Goal: Complete application form

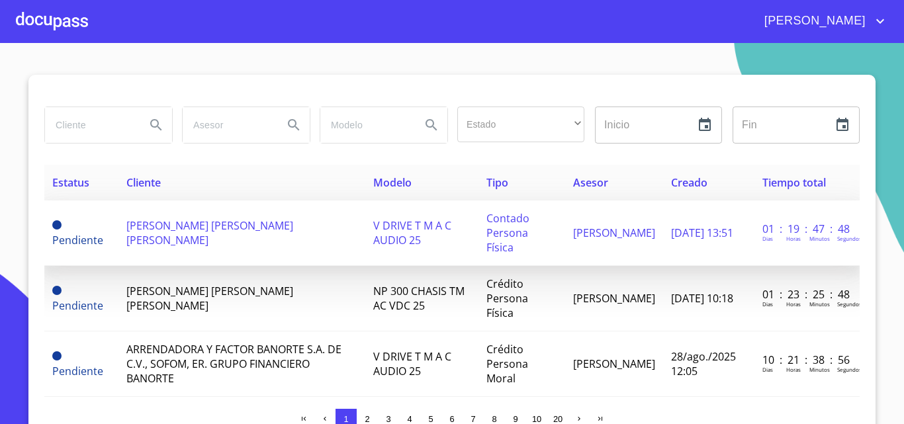
click at [156, 232] on span "[PERSON_NAME] [PERSON_NAME] [PERSON_NAME]" at bounding box center [209, 232] width 167 height 29
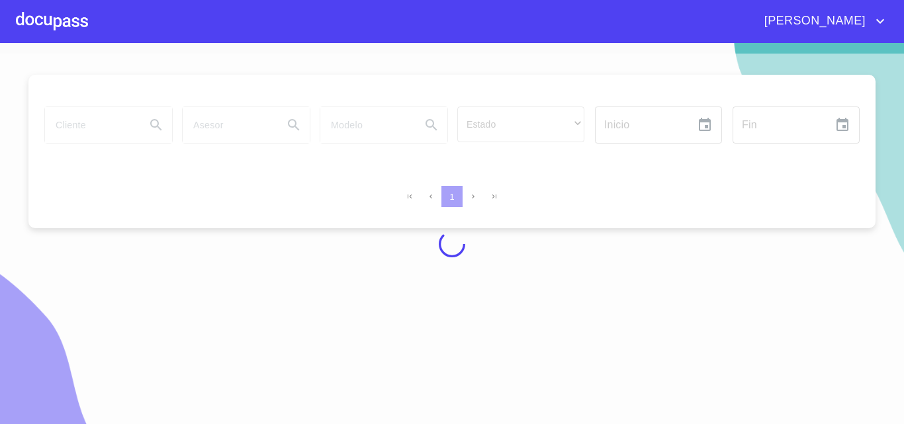
click at [59, 33] on div at bounding box center [52, 21] width 72 height 42
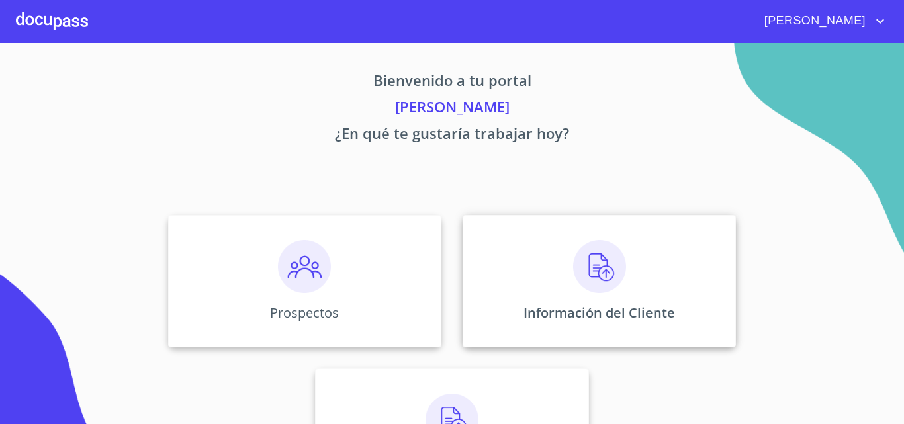
click at [690, 283] on div "Información del Cliente" at bounding box center [599, 281] width 273 height 132
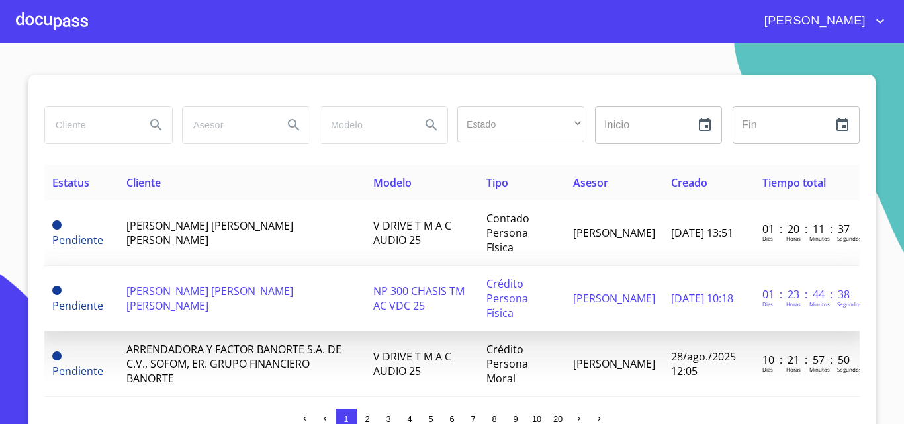
click at [170, 267] on td "[PERSON_NAME] [PERSON_NAME] [PERSON_NAME]" at bounding box center [242, 299] width 248 height 66
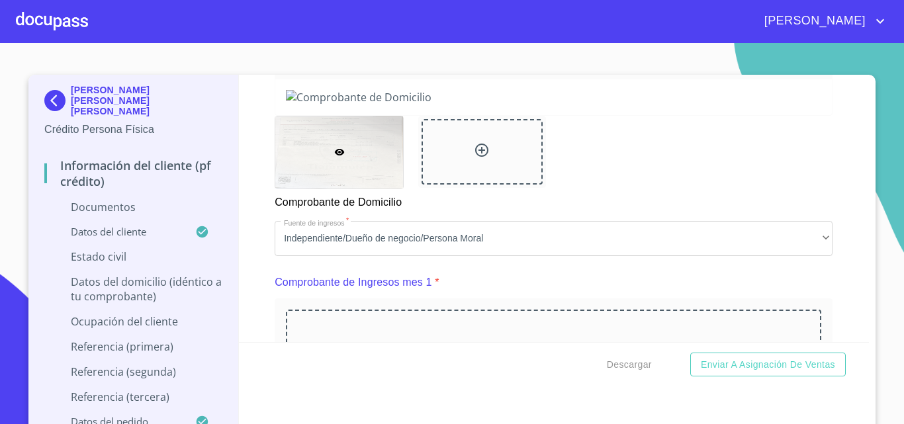
scroll to position [794, 0]
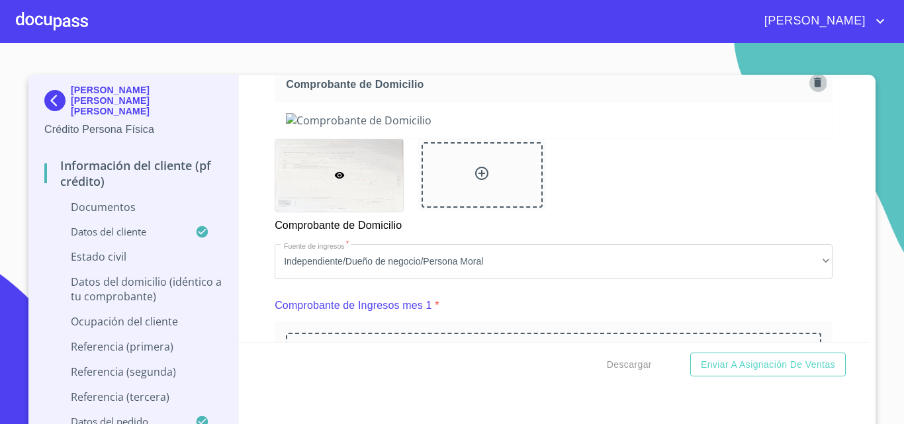
click at [811, 88] on icon "button" at bounding box center [817, 82] width 13 height 13
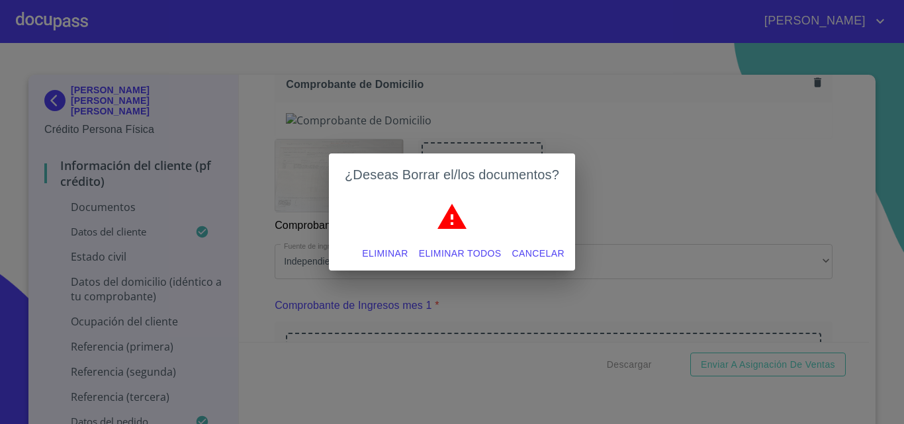
click at [395, 253] on span "Eliminar" at bounding box center [385, 254] width 46 height 17
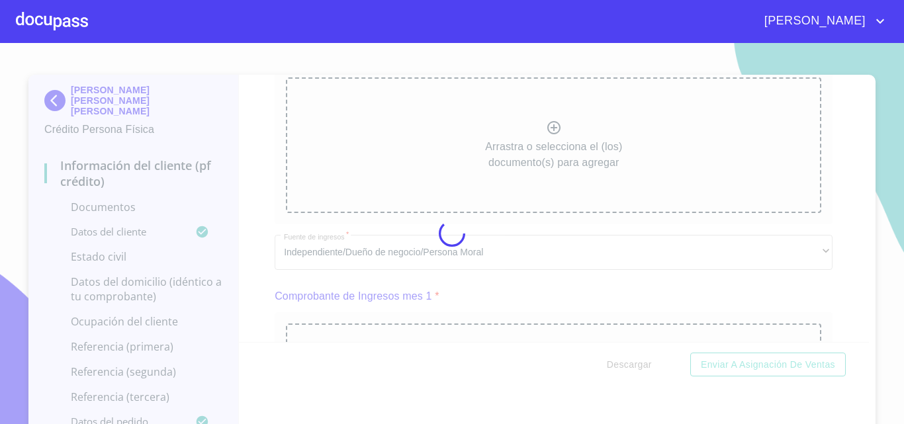
scroll to position [793, 0]
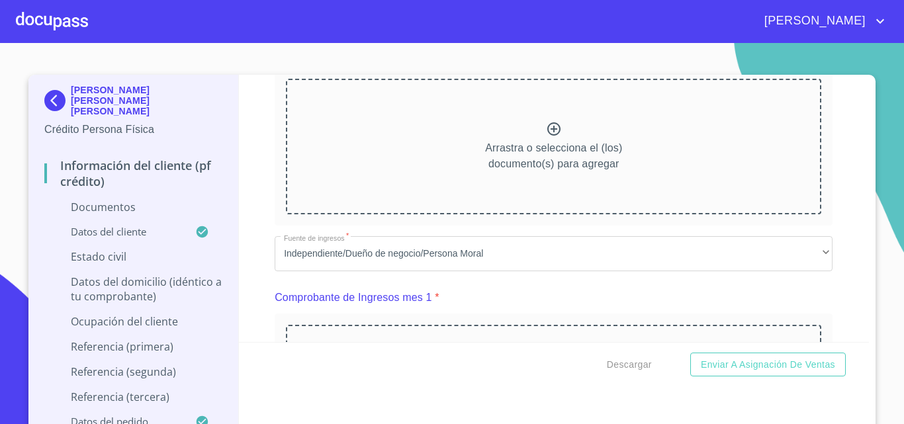
click at [546, 139] on div at bounding box center [554, 130] width 16 height 19
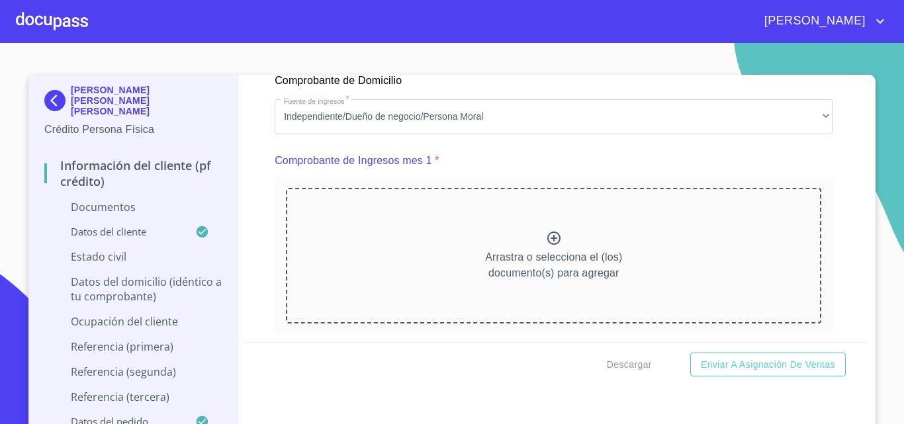
scroll to position [1388, 0]
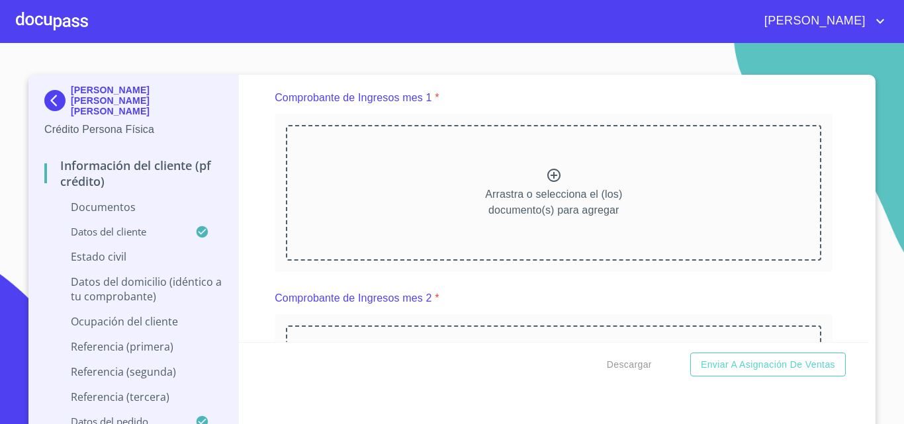
click at [534, 193] on div "Arrastra o selecciona el (los) documento(s) para agregar" at bounding box center [553, 192] width 535 height 135
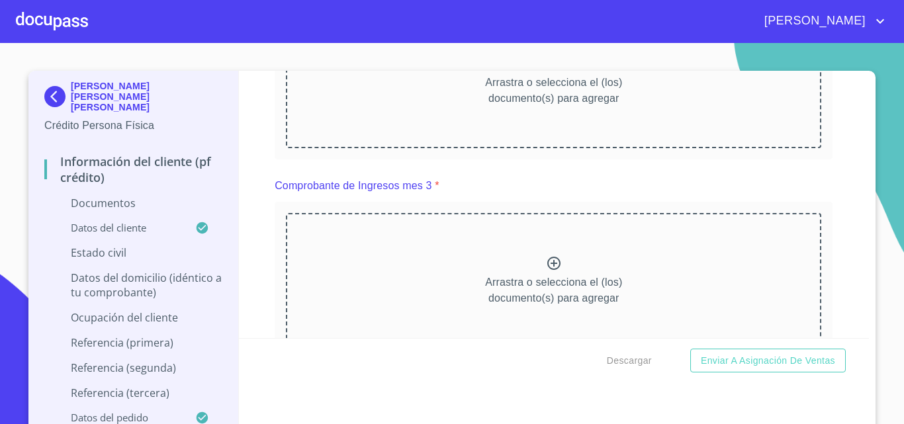
scroll to position [1786, 0]
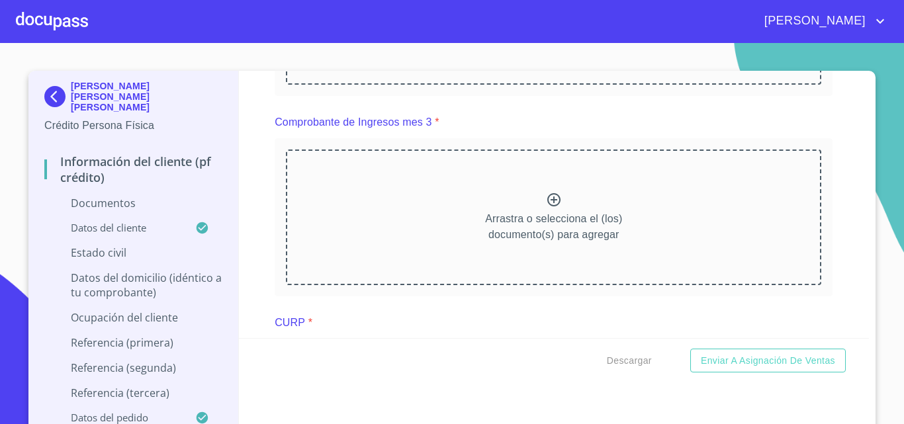
click at [575, 85] on div "Arrastra o selecciona el (los) documento(s) para agregar" at bounding box center [553, 17] width 535 height 135
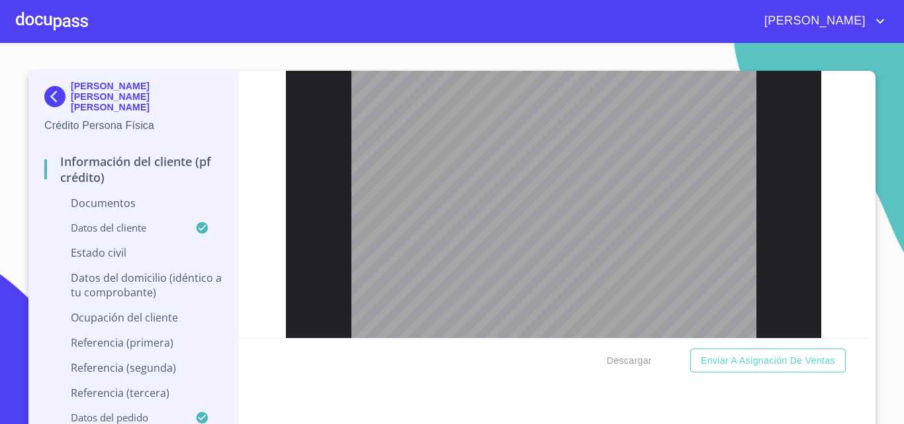
scroll to position [2183, 0]
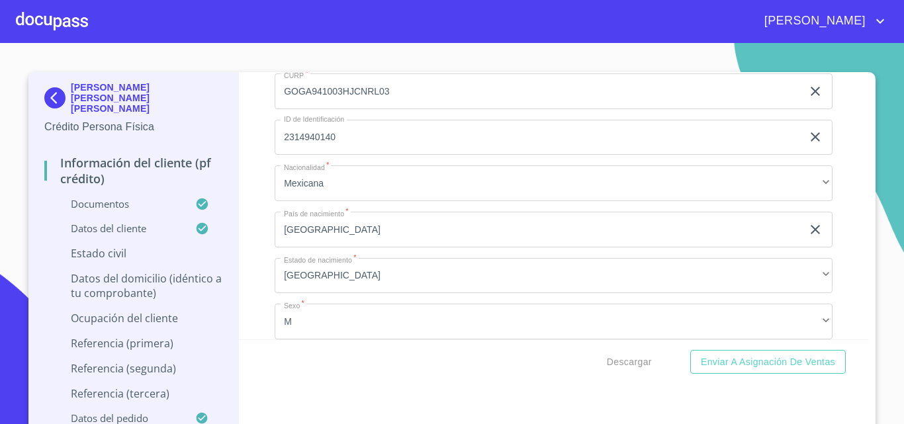
scroll to position [3175, 0]
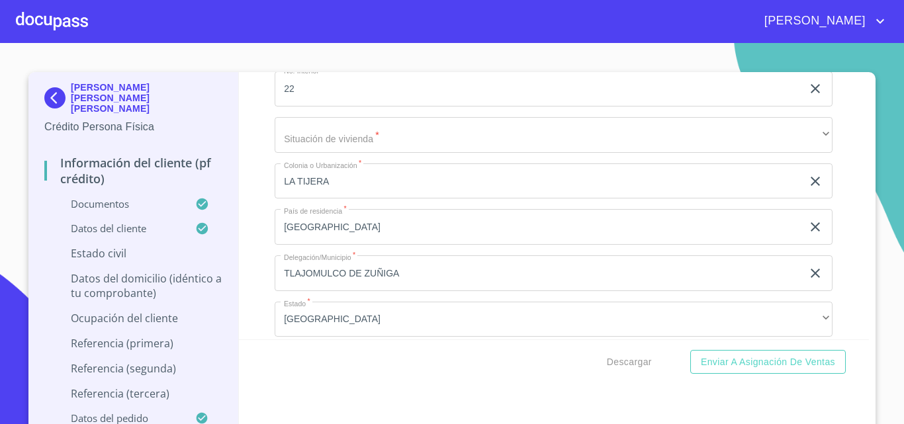
scroll to position [3903, 0]
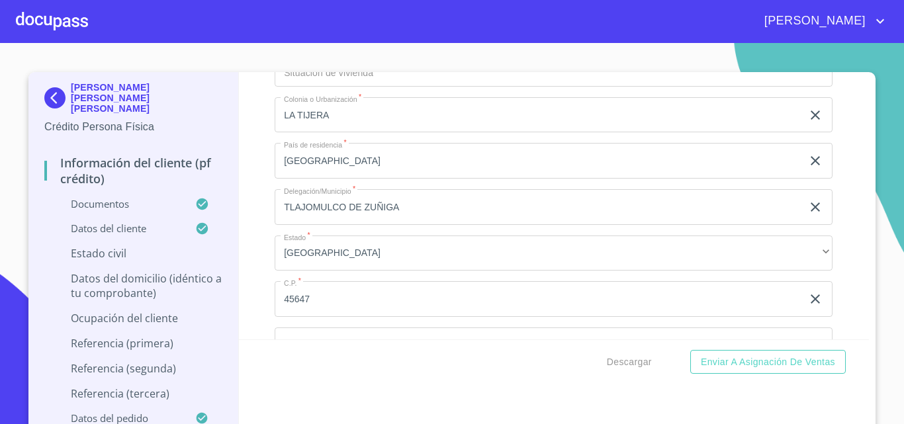
click at [60, 93] on img at bounding box center [57, 97] width 26 height 21
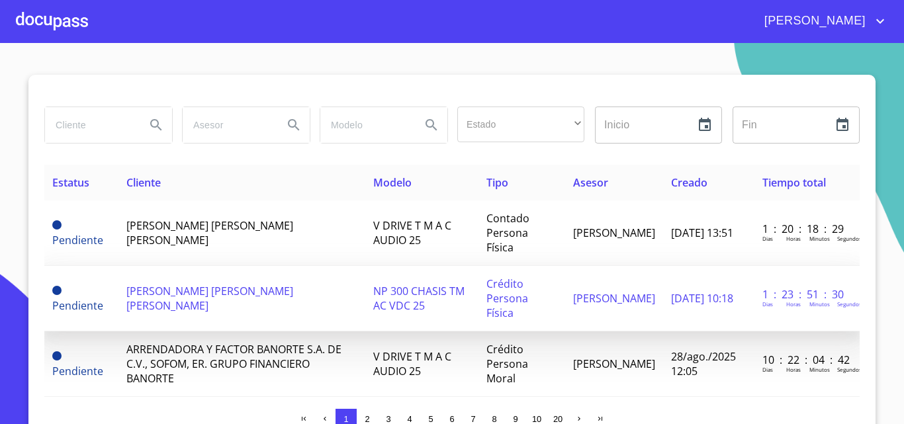
click at [226, 284] on span "[PERSON_NAME] [PERSON_NAME] [PERSON_NAME]" at bounding box center [209, 298] width 167 height 29
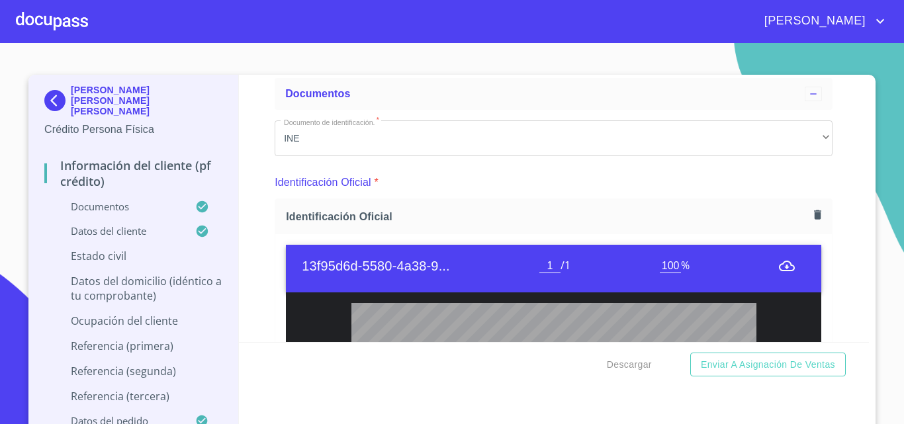
scroll to position [132, 0]
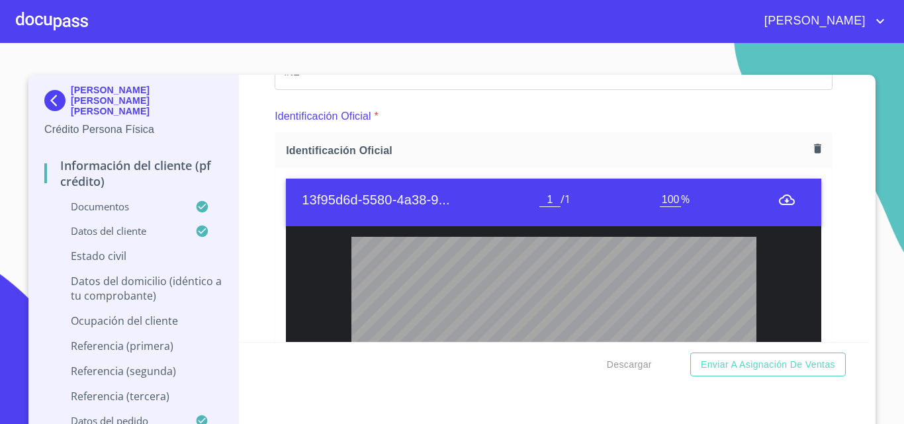
click at [811, 150] on icon "button" at bounding box center [817, 148] width 13 height 13
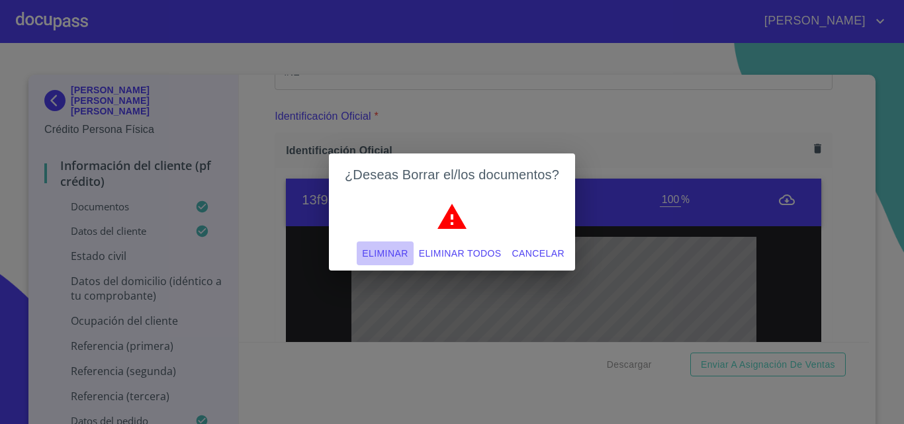
click at [389, 251] on span "Eliminar" at bounding box center [385, 254] width 46 height 17
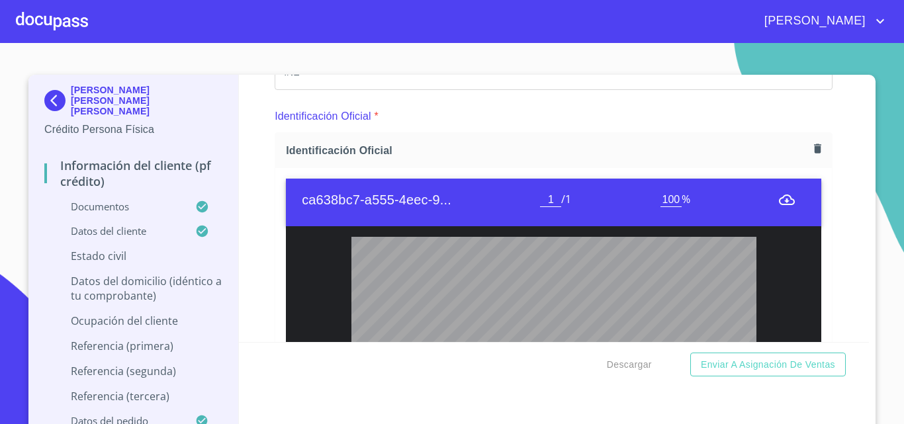
click at [810, 148] on button "button" at bounding box center [818, 149] width 18 height 18
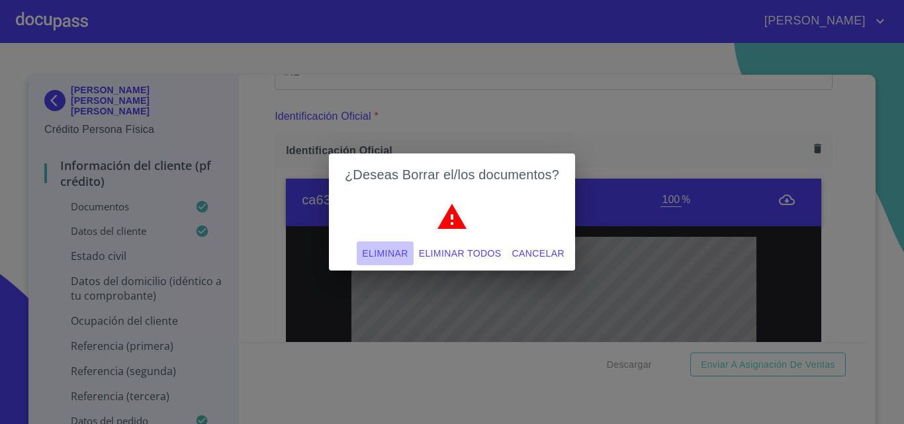
click at [398, 254] on span "Eliminar" at bounding box center [385, 254] width 46 height 17
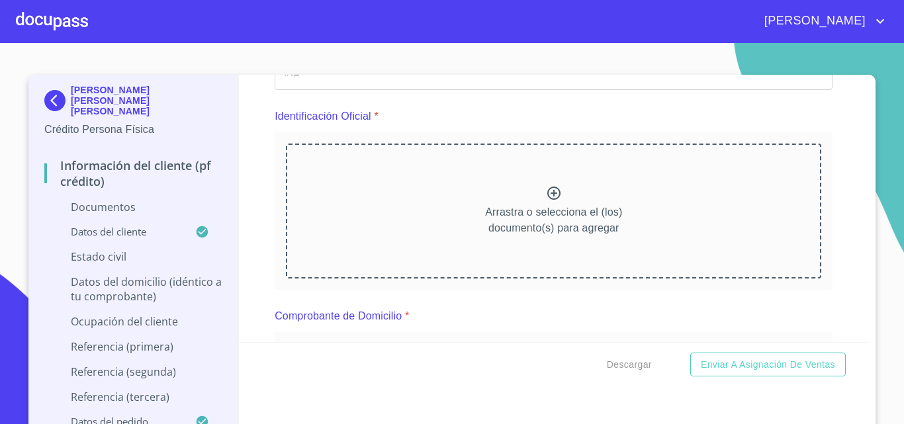
click at [546, 191] on icon at bounding box center [554, 193] width 16 height 16
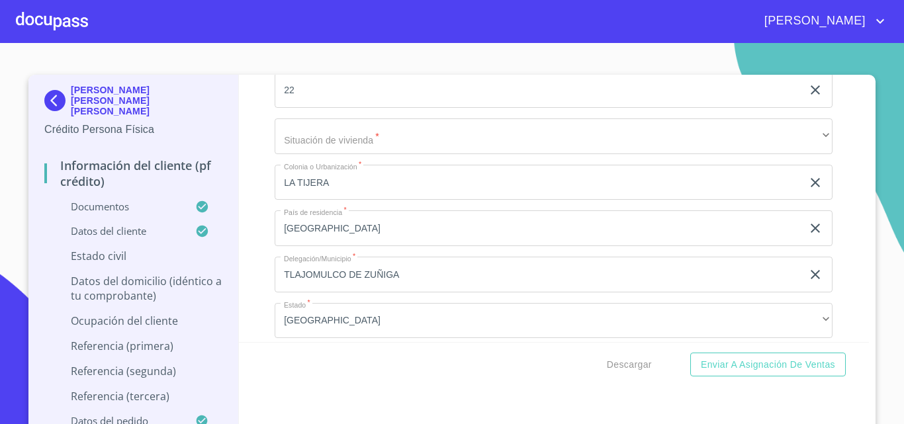
scroll to position [3971, 0]
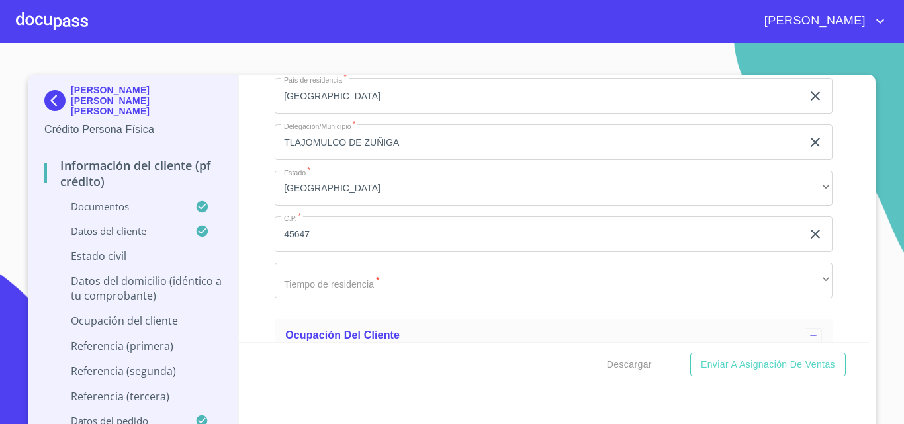
click at [246, 216] on div "Información del cliente (PF crédito) Documentos Documento de identificación.   …" at bounding box center [554, 208] width 631 height 267
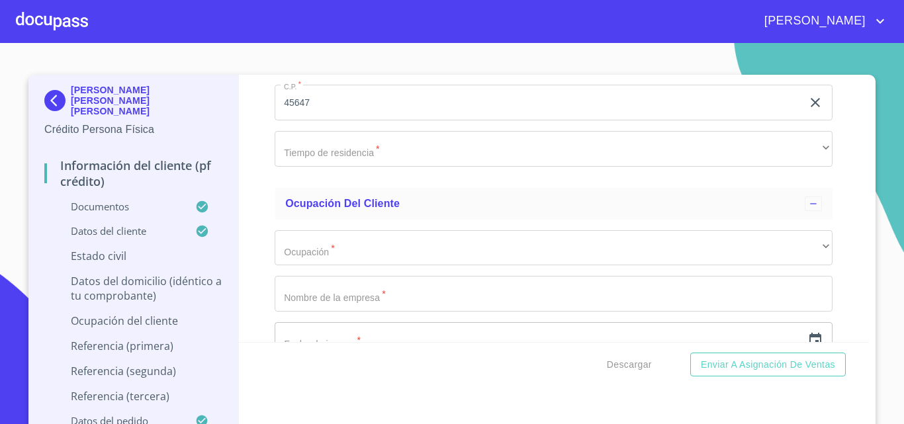
scroll to position [4103, 0]
click at [252, 184] on div "Información del cliente (PF crédito) Documentos Documento de identificación.   …" at bounding box center [554, 208] width 631 height 267
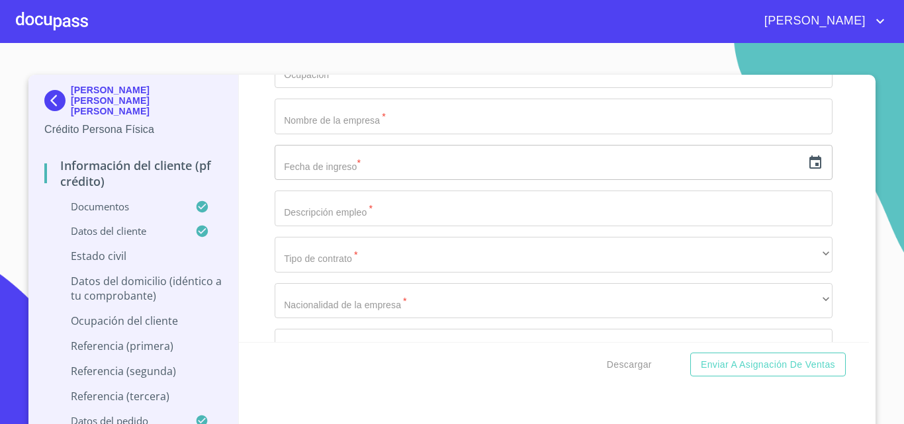
scroll to position [4302, 0]
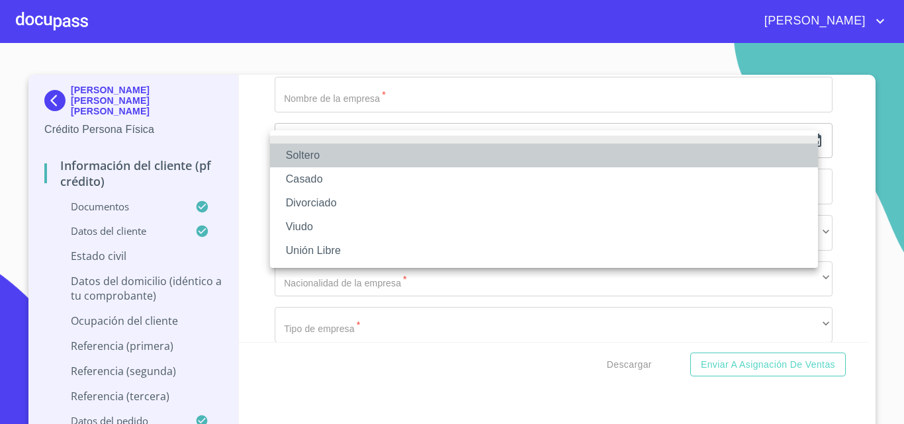
click at [300, 148] on li "Soltero" at bounding box center [544, 156] width 548 height 24
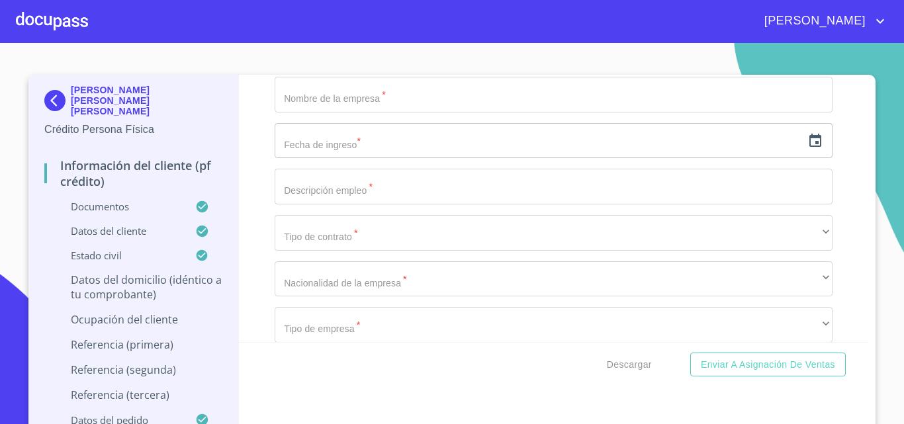
click at [261, 188] on div "Información del cliente (PF crédito) Documentos Documento de identificación.   …" at bounding box center [554, 208] width 631 height 267
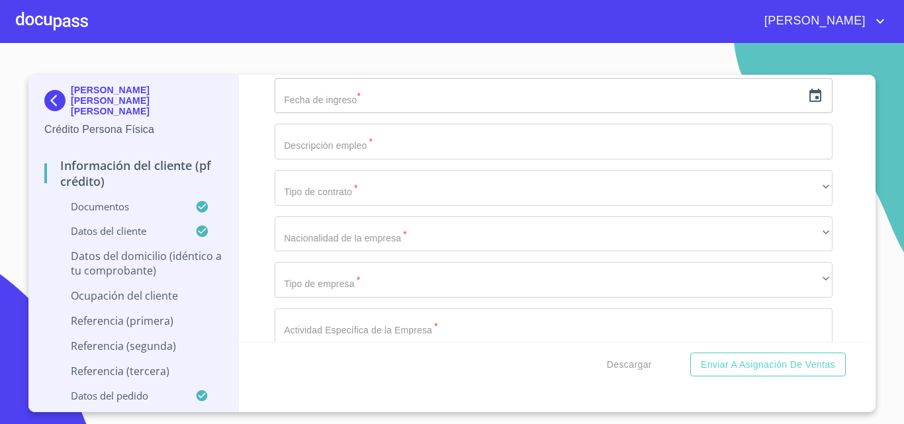
scroll to position [4368, 0]
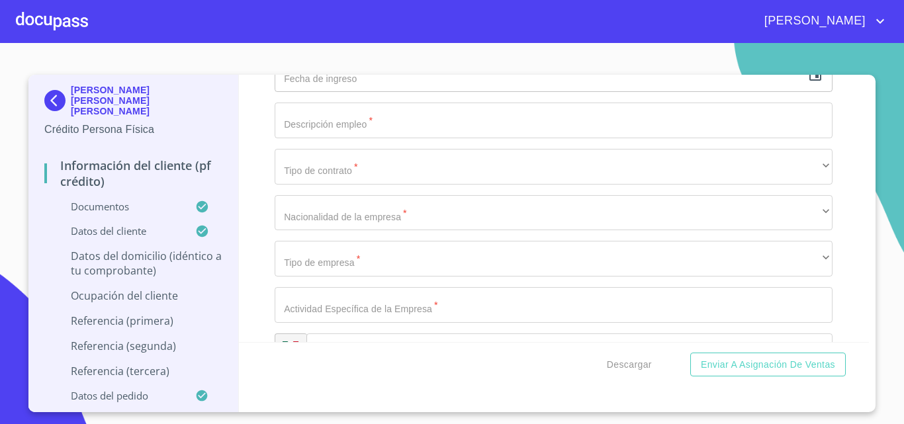
drag, startPoint x: 396, startPoint y: 180, endPoint x: 138, endPoint y: 154, distance: 259.4
click at [136, 154] on div "[PERSON_NAME] [PERSON_NAME] [PERSON_NAME] Crédito Persona Física Información de…" at bounding box center [448, 244] width 840 height 338
type input "[PERSON_NAME]"
type input "|"
type input "3637"
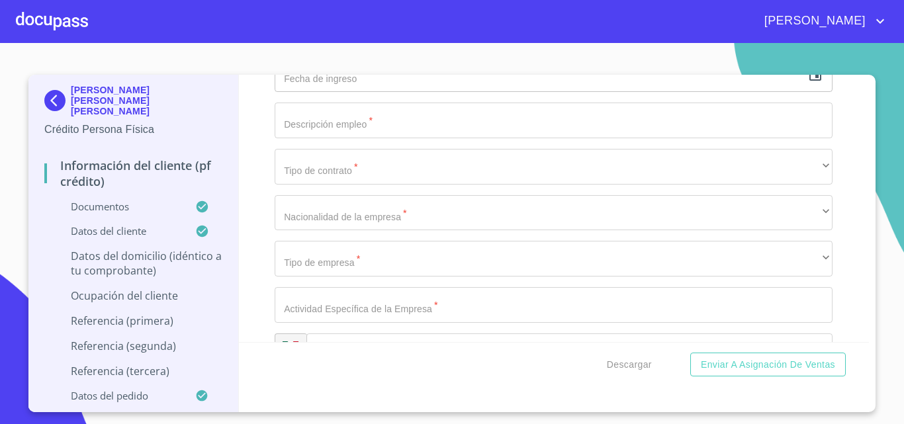
type input "[PERSON_NAME] Y [PERSON_NAME]"
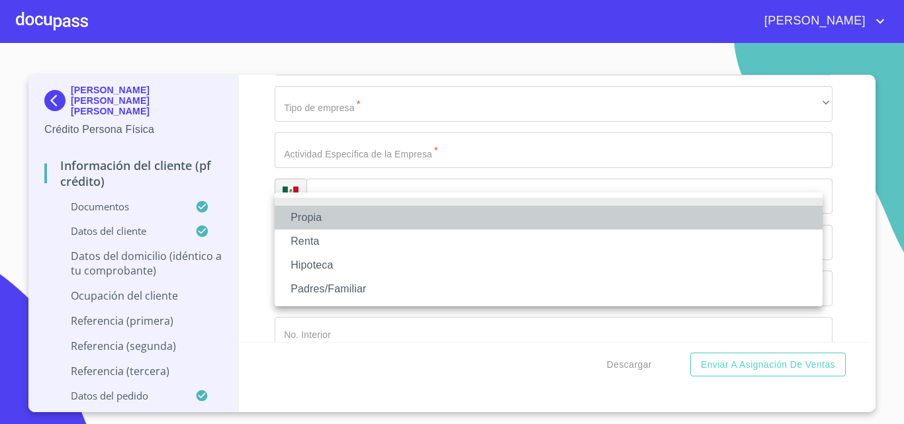
click at [296, 214] on li "Propia" at bounding box center [549, 218] width 548 height 24
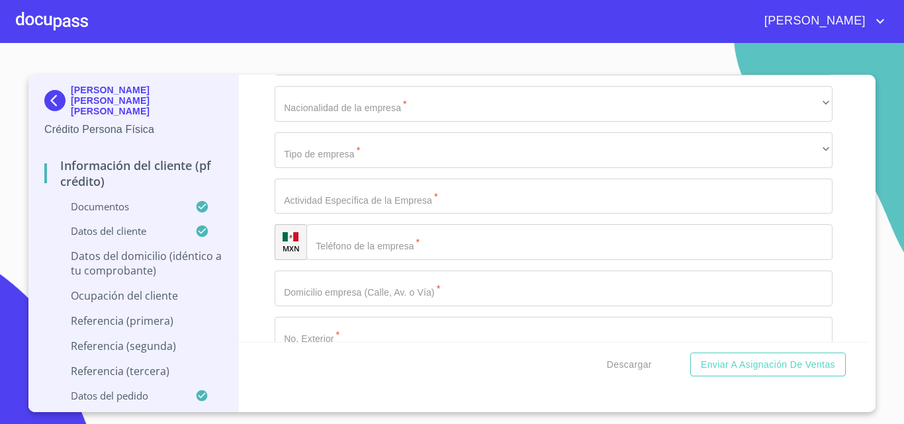
scroll to position [4589, 0]
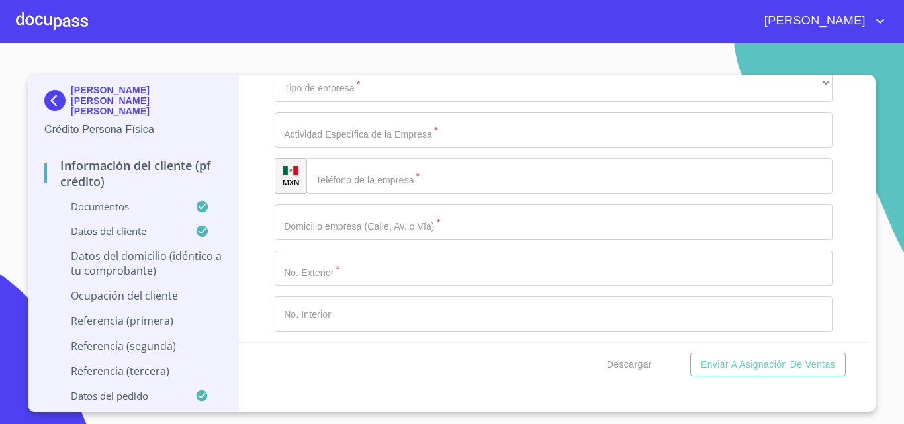
type input "$2,000,000"
click at [273, 230] on div "Información del cliente (PF crédito) Documentos Documento de identificación.   …" at bounding box center [554, 208] width 631 height 267
drag, startPoint x: 334, startPoint y: 228, endPoint x: 216, endPoint y: 232, distance: 117.9
click at [216, 232] on div "[PERSON_NAME] [PERSON_NAME] [PERSON_NAME] Crédito Persona Física Información de…" at bounding box center [448, 244] width 840 height 338
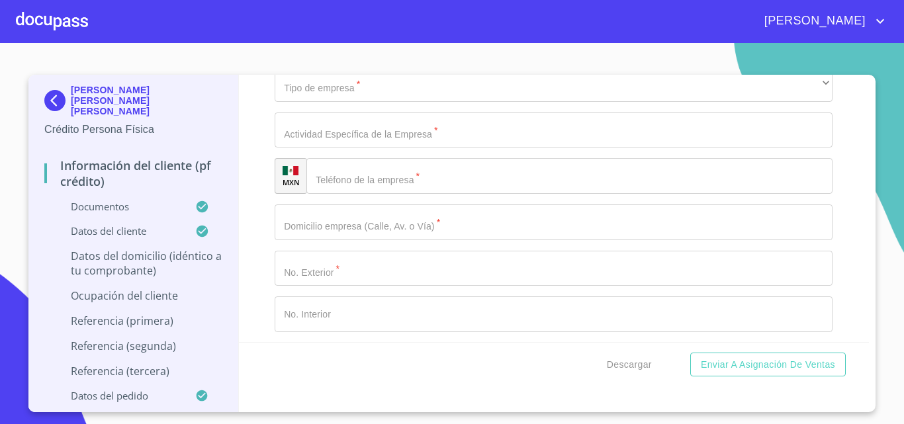
type input "K"
type input "[PERSON_NAME]"
type input "[GEOGRAPHIC_DATA]"
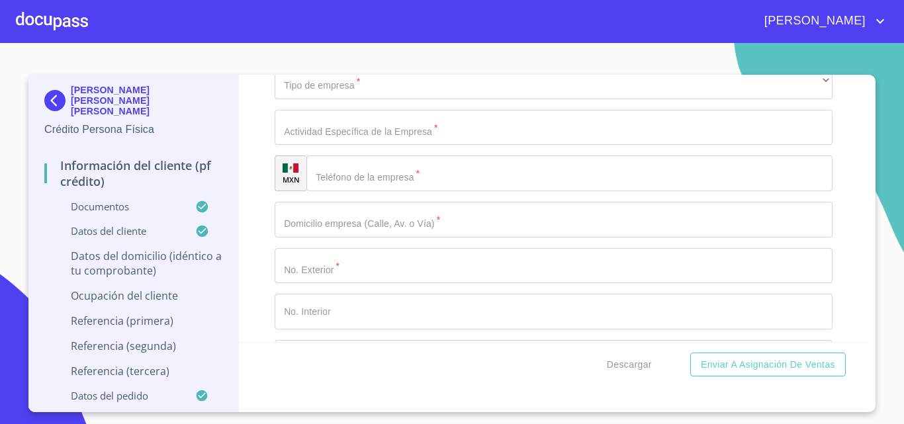
scroll to position [4754, 0]
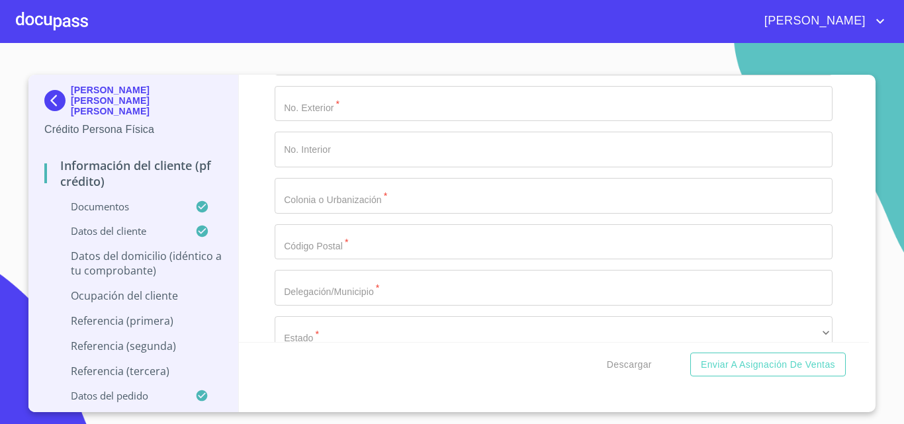
type input "44960"
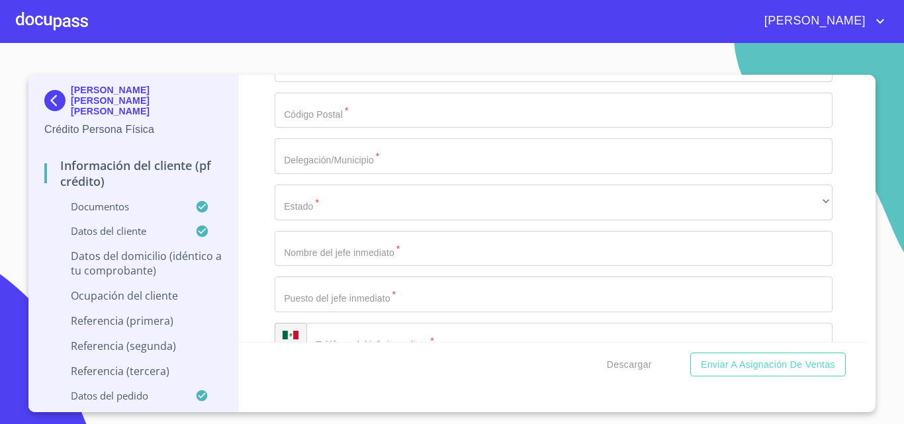
scroll to position [4886, 0]
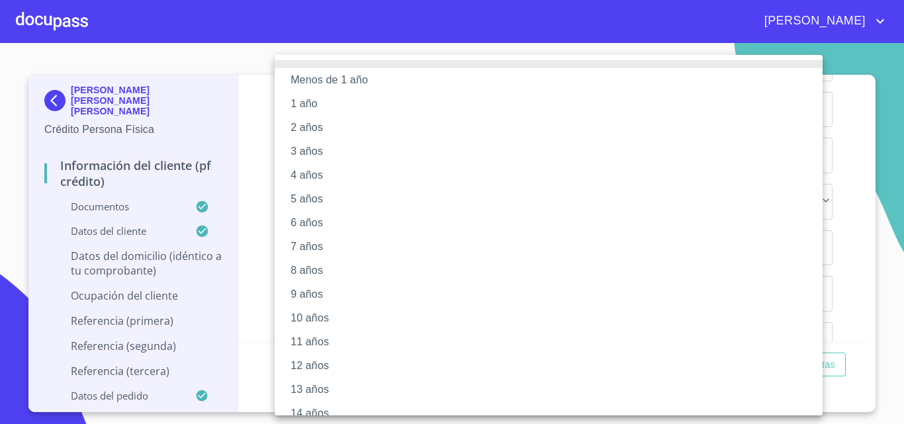
click at [308, 203] on li "5 años" at bounding box center [554, 199] width 558 height 24
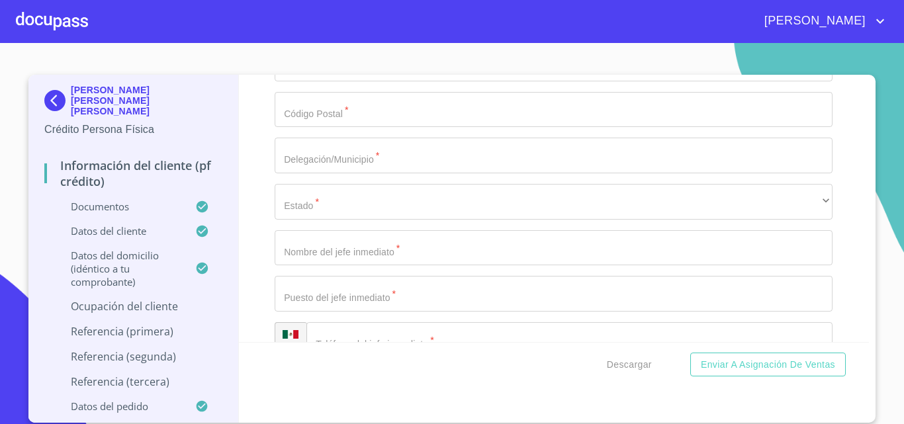
click at [265, 222] on div "Información del cliente (PF crédito) Documentos Documento de identificación.   …" at bounding box center [554, 208] width 631 height 267
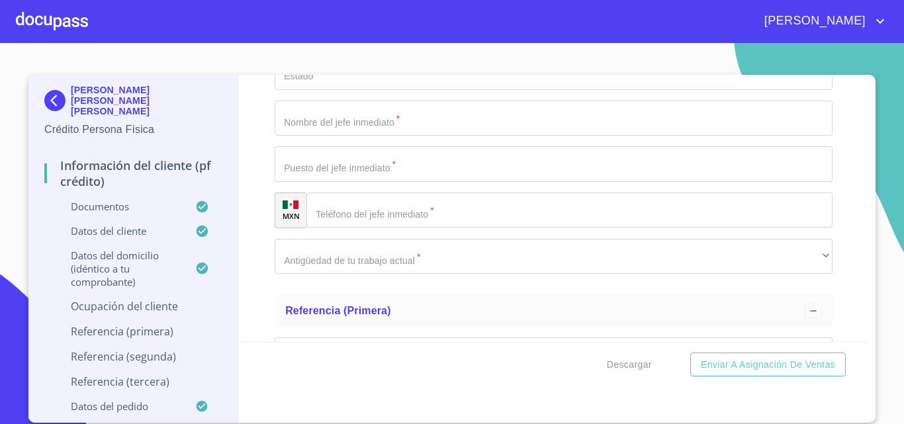
scroll to position [5018, 0]
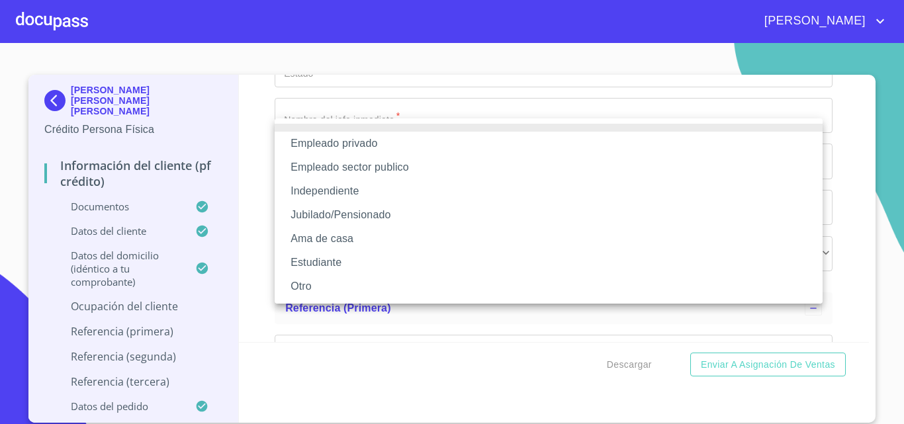
click at [312, 193] on li "Independiente" at bounding box center [549, 191] width 548 height 24
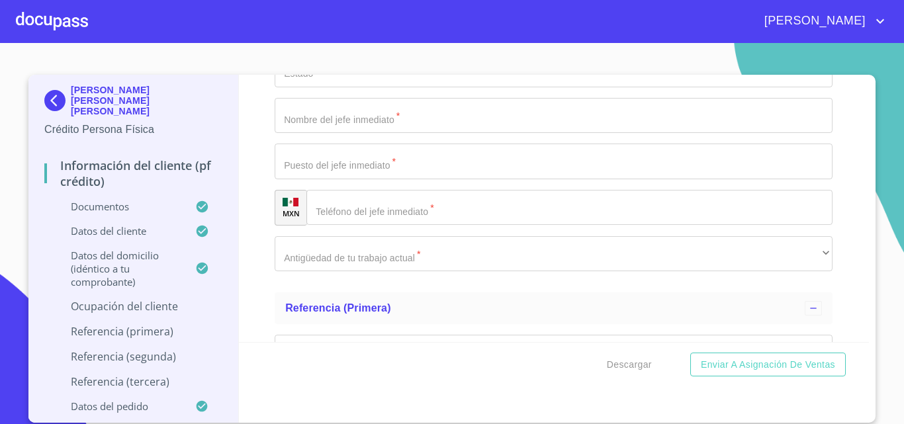
click at [258, 147] on div "Información del cliente (PF crédito) Documentos Documento de identificación.   …" at bounding box center [554, 208] width 631 height 267
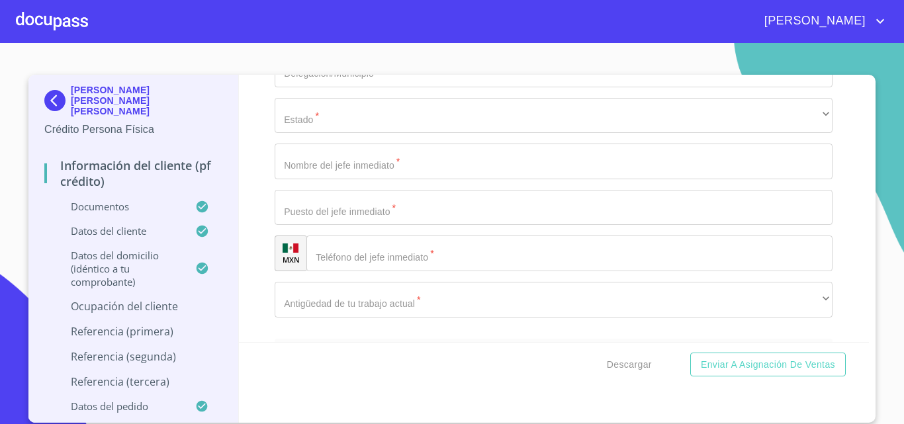
type input "[PERSON_NAME] [PERSON_NAME] [PERSON_NAME]"
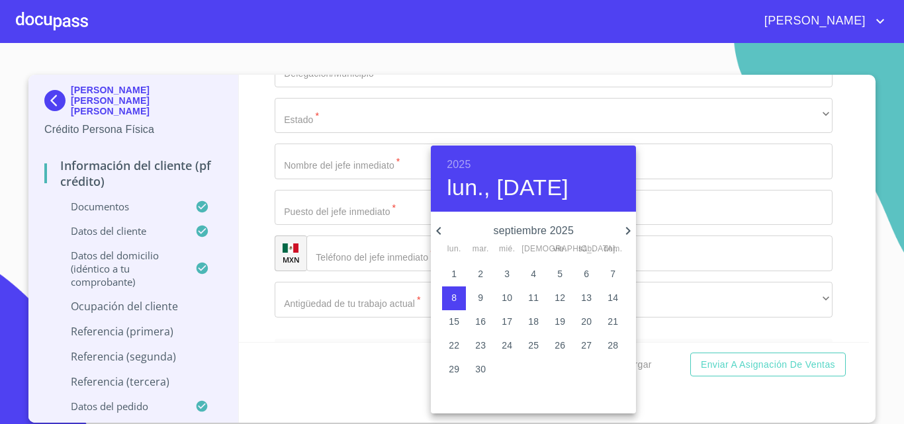
click at [451, 157] on h6 "2025" at bounding box center [459, 165] width 24 height 19
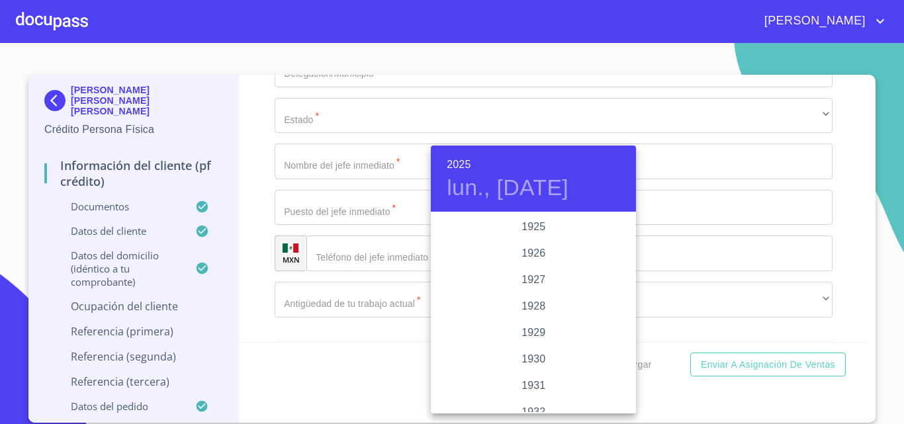
scroll to position [2568, 0]
click at [529, 224] on div "2022" at bounding box center [533, 227] width 205 height 26
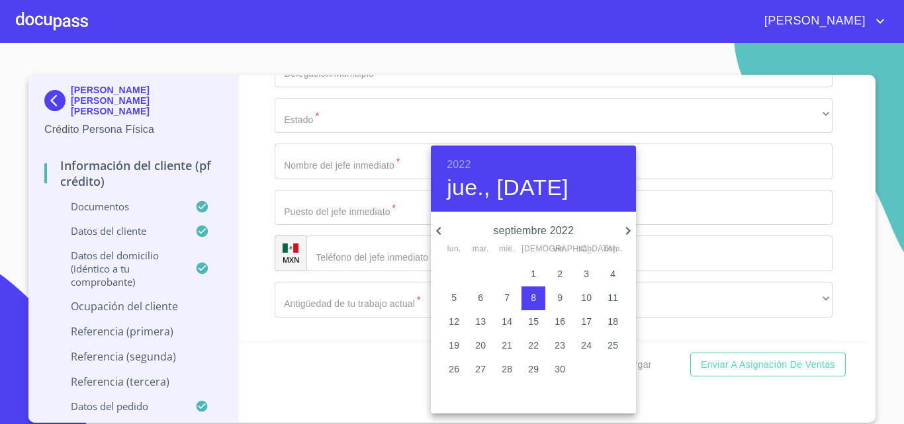
click at [447, 232] on icon "button" at bounding box center [439, 231] width 16 height 16
drag, startPoint x: 496, startPoint y: 272, endPoint x: 503, endPoint y: 273, distance: 6.7
click at [498, 272] on span "1" at bounding box center [507, 273] width 24 height 13
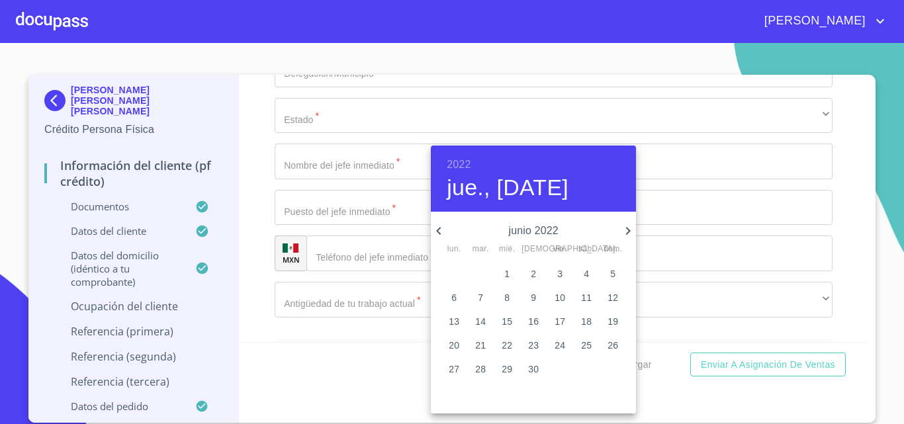
type input "1 de jun. de 2022"
click at [251, 216] on div at bounding box center [452, 212] width 904 height 424
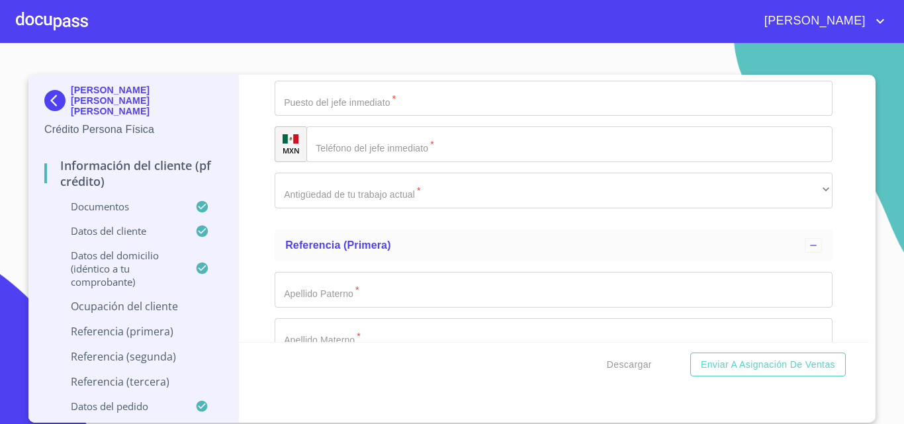
scroll to position [5151, 0]
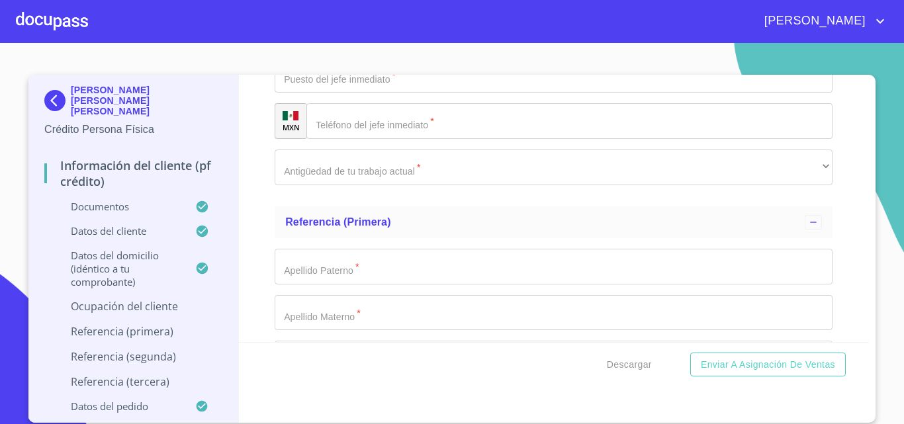
type input "F"
type input "DUEÑO DE NEGOCIO"
type input "30000"
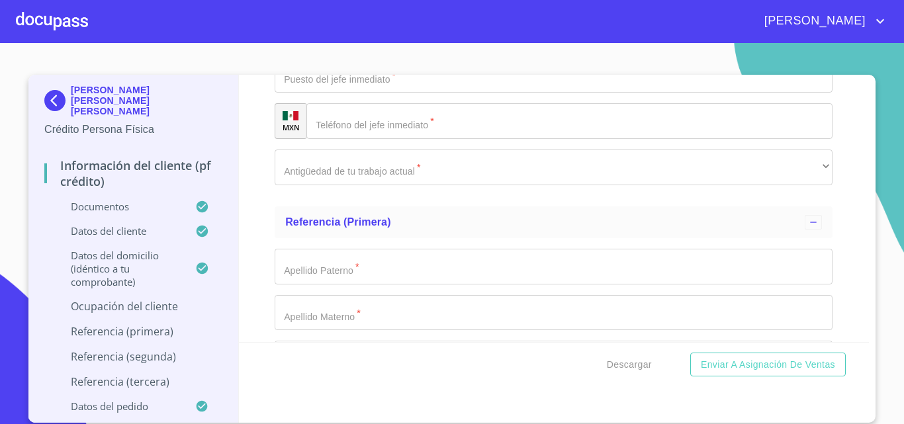
click at [256, 256] on div "Información del cliente (PF crédito) Documentos Documento de identificación.   …" at bounding box center [554, 208] width 631 height 267
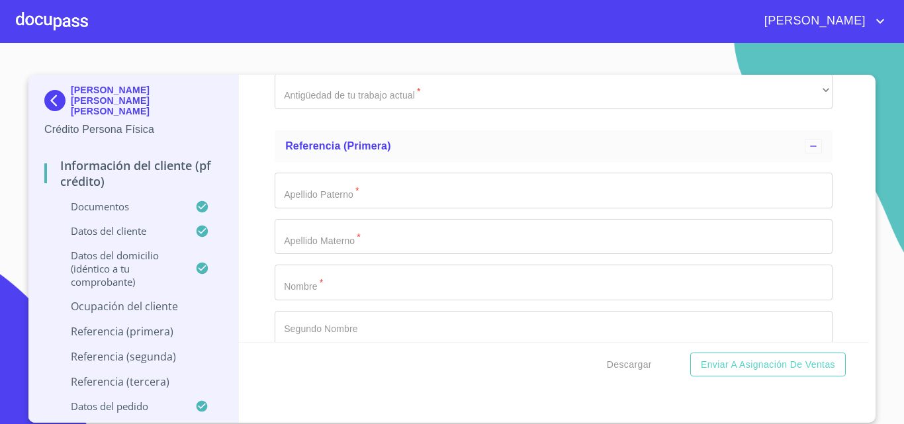
scroll to position [5283, 0]
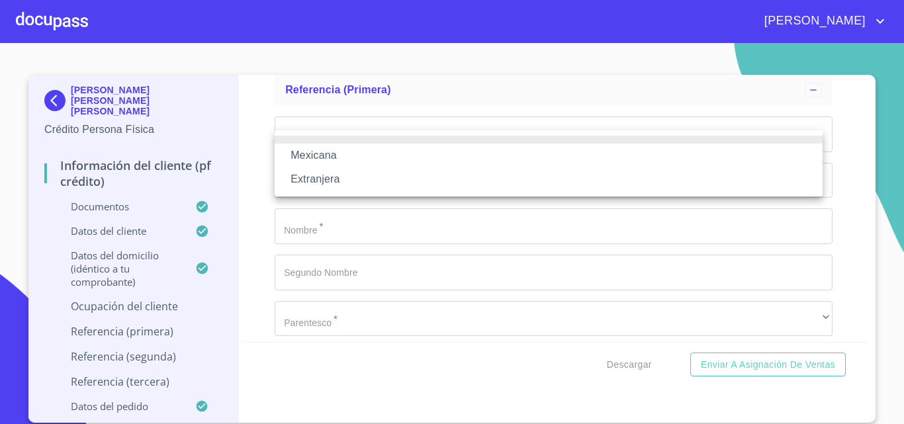
click at [320, 150] on li "Mexicana" at bounding box center [549, 156] width 548 height 24
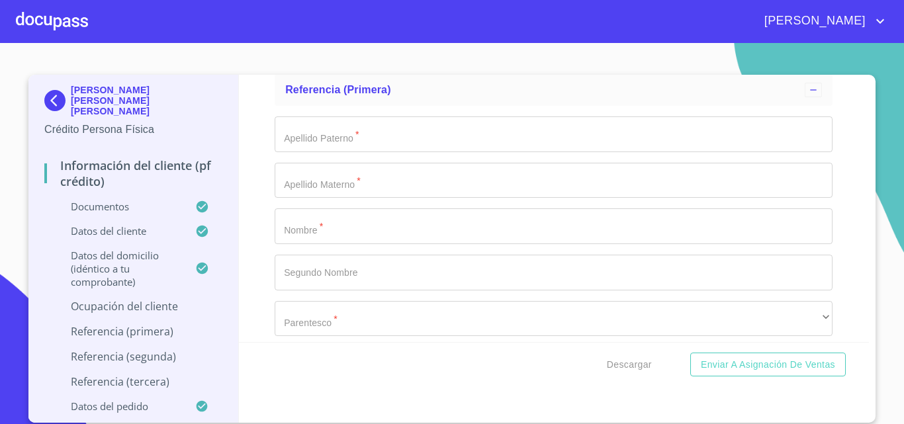
click at [263, 179] on div "Información del cliente (PF crédito) Documentos Documento de identificación.   …" at bounding box center [554, 208] width 631 height 267
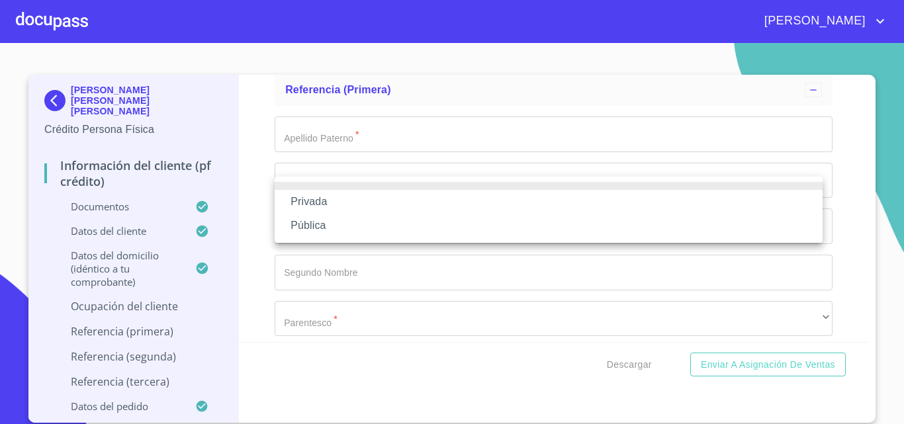
click at [333, 195] on li "Privada" at bounding box center [549, 202] width 548 height 24
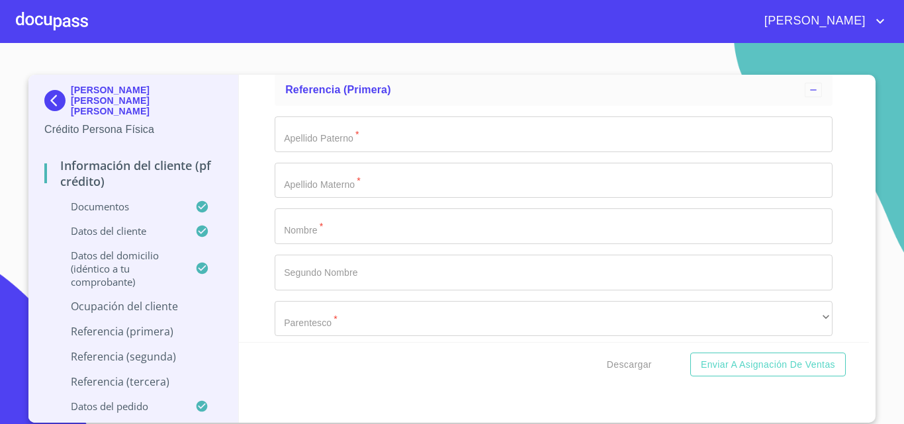
click at [264, 230] on div "Información del cliente (PF crédito) Documentos Documento de identificación.   …" at bounding box center [554, 208] width 631 height 267
type input "ESTRUCTURAS METALICAS"
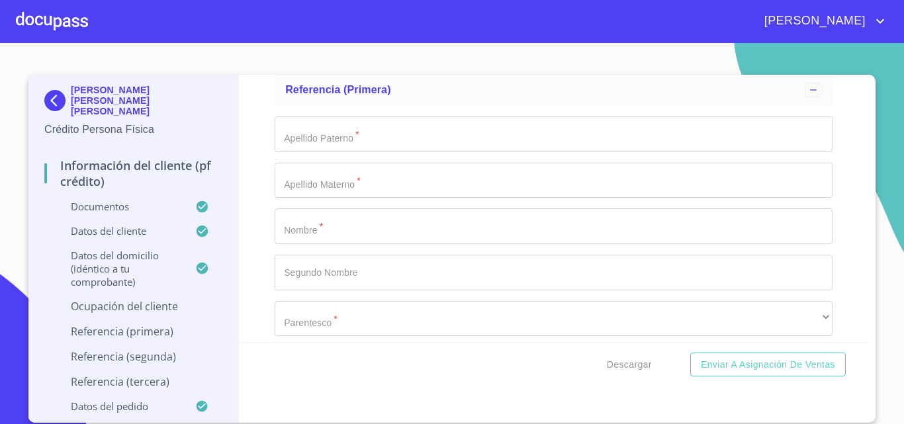
drag, startPoint x: 220, startPoint y: 253, endPoint x: 230, endPoint y: 253, distance: 9.9
click at [228, 253] on div "[PERSON_NAME] [PERSON_NAME] [PERSON_NAME] Crédito Persona Física Información de…" at bounding box center [133, 249] width 210 height 348
click at [250, 255] on div "Información del cliente (PF crédito) Documentos Documento de identificación.   …" at bounding box center [554, 208] width 631 height 267
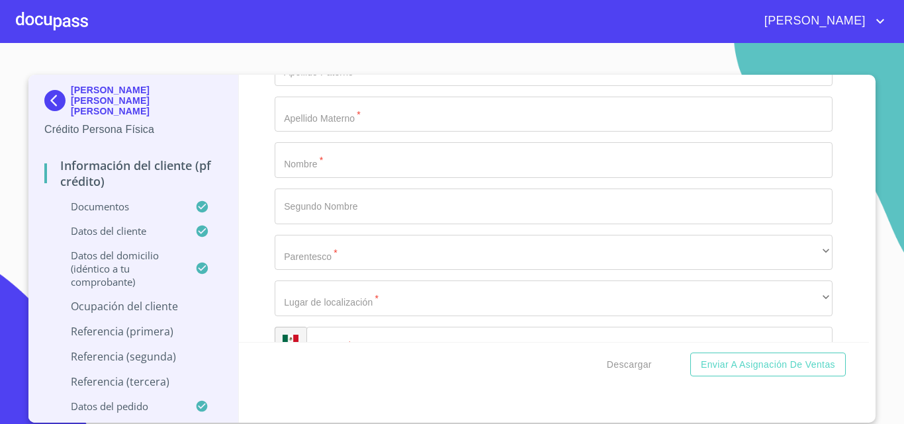
type input "[PHONE_NUMBER]"
click at [268, 242] on div "Información del cliente (PF crédito) Documentos Documento de identificación.   …" at bounding box center [554, 208] width 631 height 267
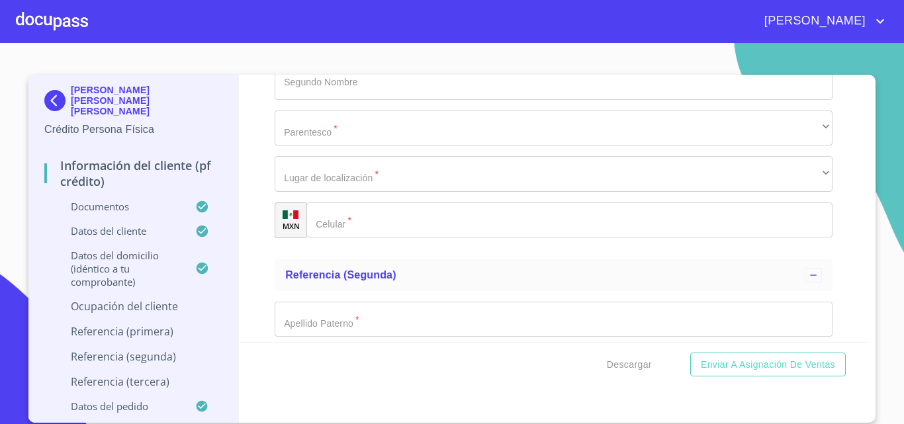
scroll to position [5482, 0]
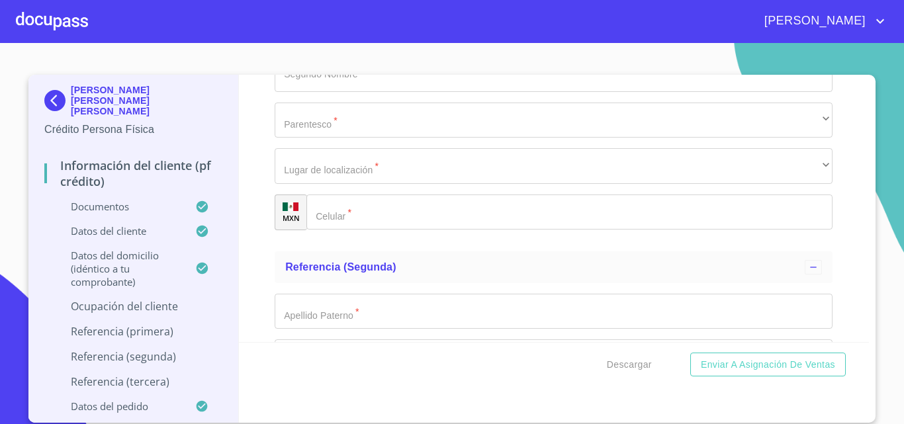
type input "[PERSON_NAME] [PERSON_NAME]"
type input "79"
type input "AGUA BLANCA INDUSTRIAL"
type input "45235"
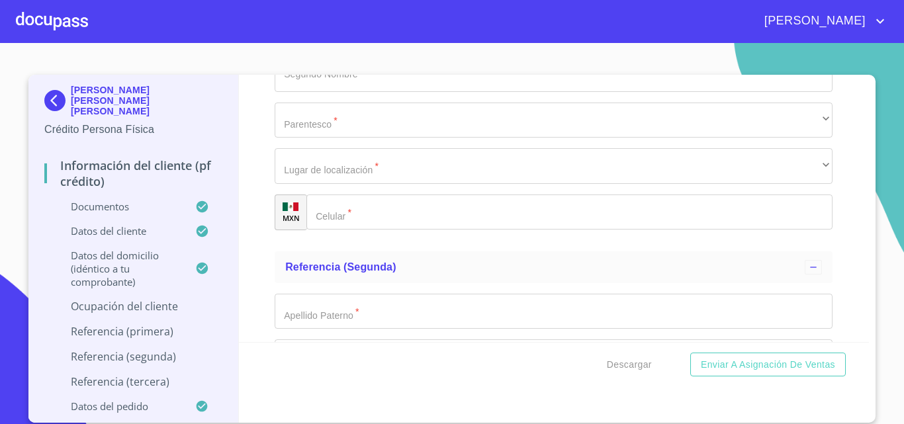
click at [252, 206] on div "Información del cliente (PF crédito) Documentos Documento de identificación.   …" at bounding box center [554, 208] width 631 height 267
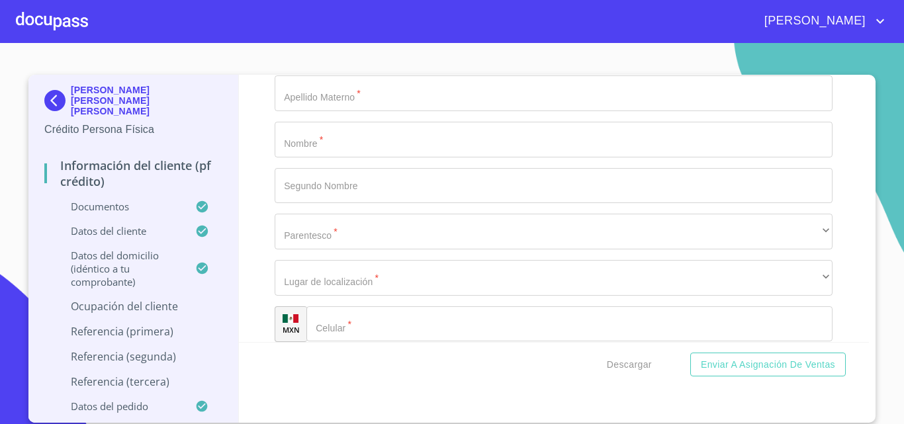
scroll to position [5746, 0]
type input "ZAPOPAN"
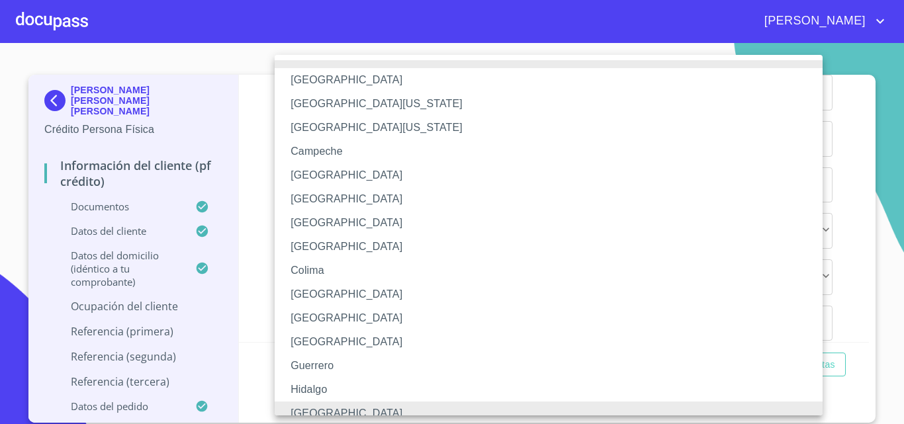
scroll to position [9, 0]
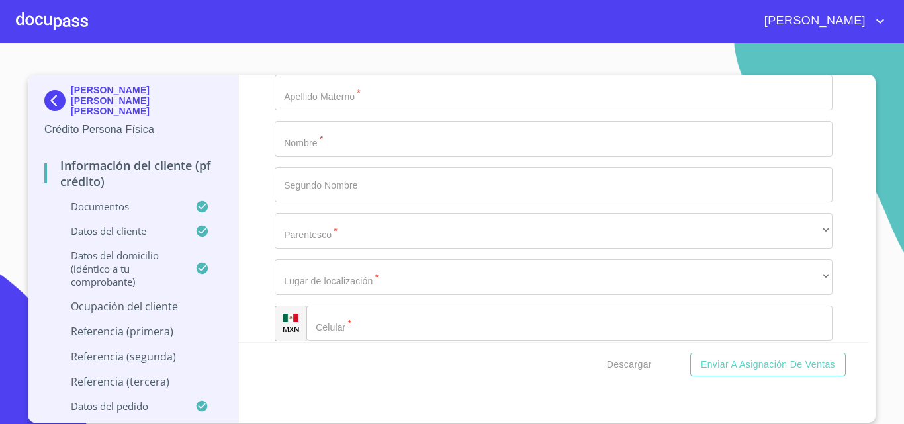
type input "EL MISMO"
type input "DUEÑO DE NEGOCIO"
type input "[PHONE_NUMBER]"
click at [258, 276] on div "Información del cliente (PF crédito) Documentos Documento de identificación.   …" at bounding box center [554, 208] width 631 height 267
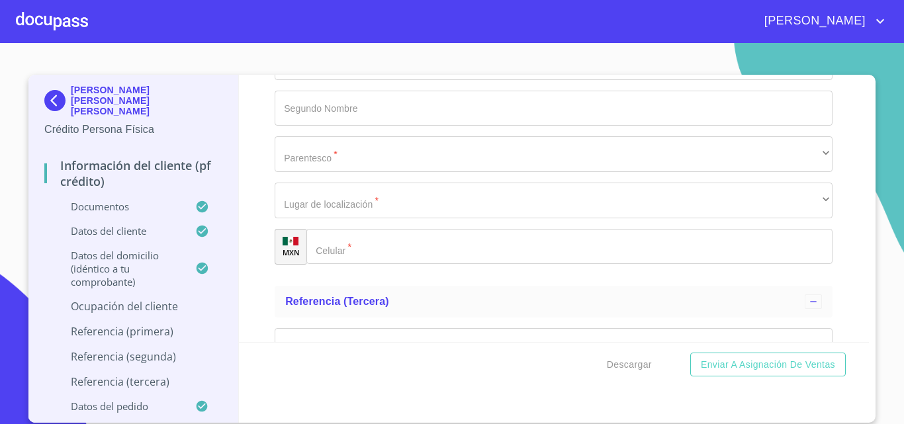
scroll to position [5945, 0]
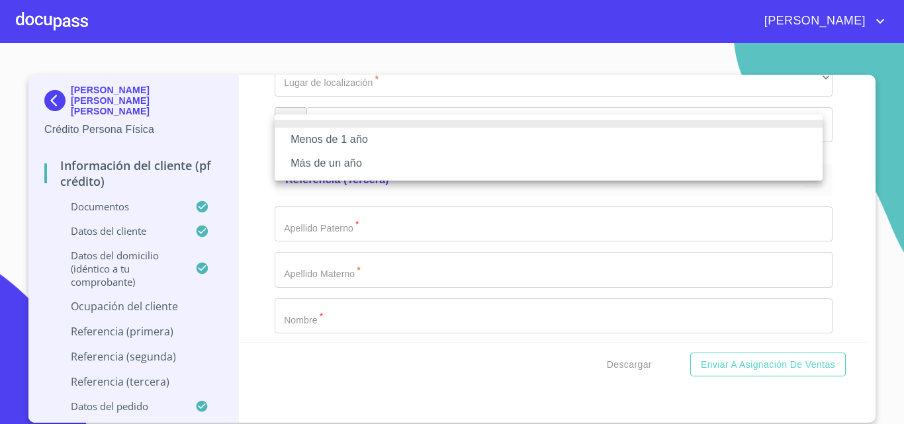
click at [324, 158] on li "Más de un año" at bounding box center [549, 164] width 548 height 24
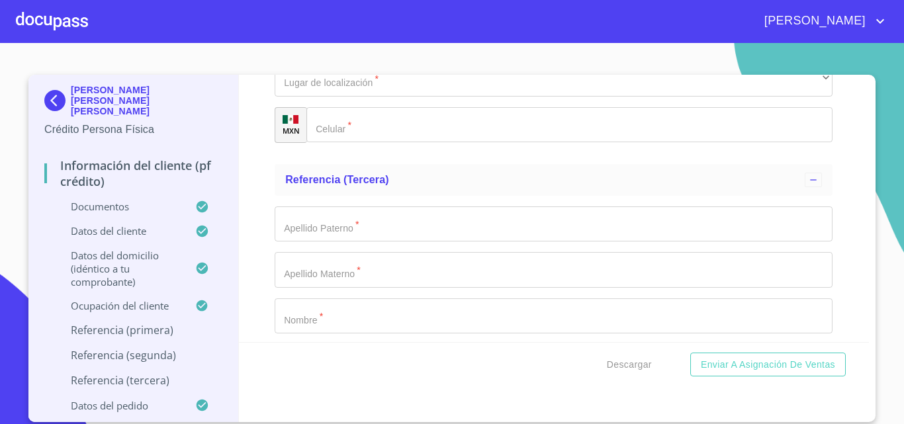
click at [255, 183] on div "Menos de 1 año Más de un año" at bounding box center [452, 212] width 904 height 424
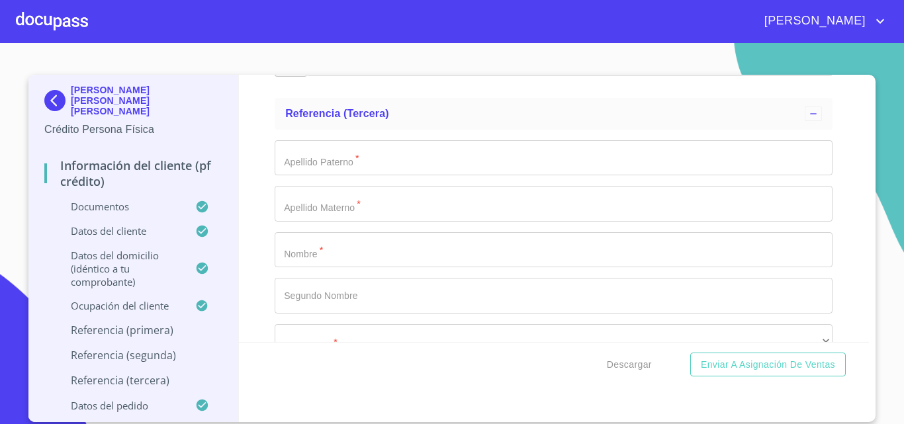
type input "[PERSON_NAME] DE [PERSON_NAME]"
type input "[PERSON_NAME]"
type input "MONTSERRAST"
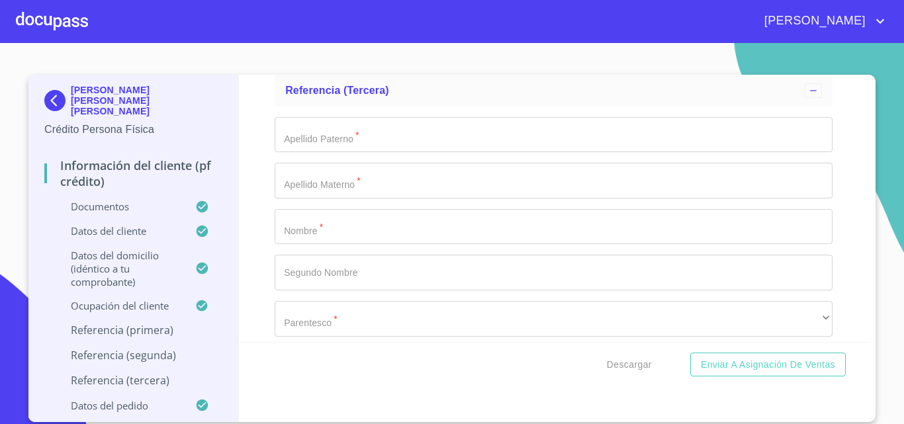
scroll to position [6196, 0]
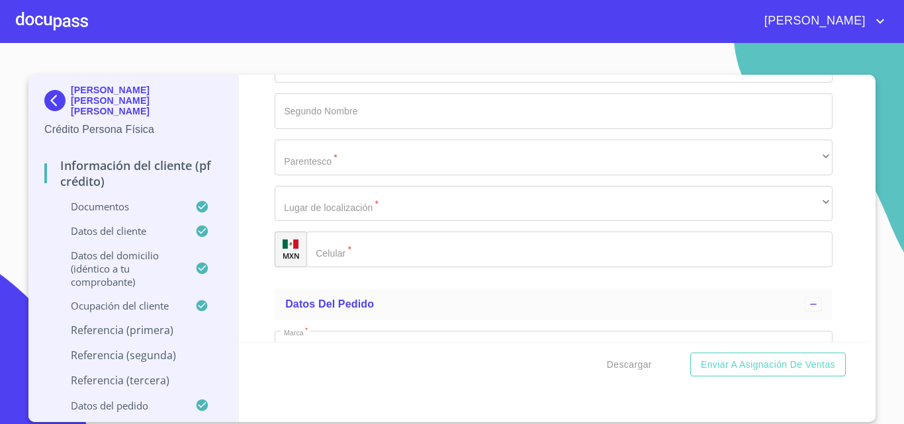
type input "[PHONE_NUMBER]"
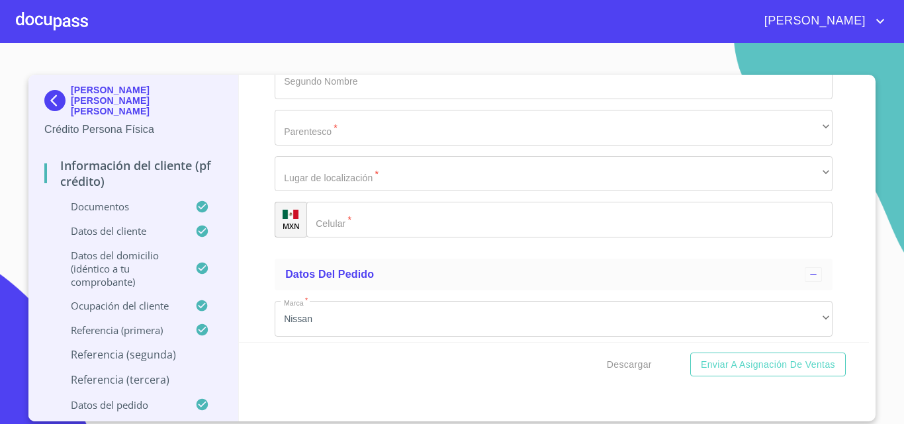
type input "[PERSON_NAME]"
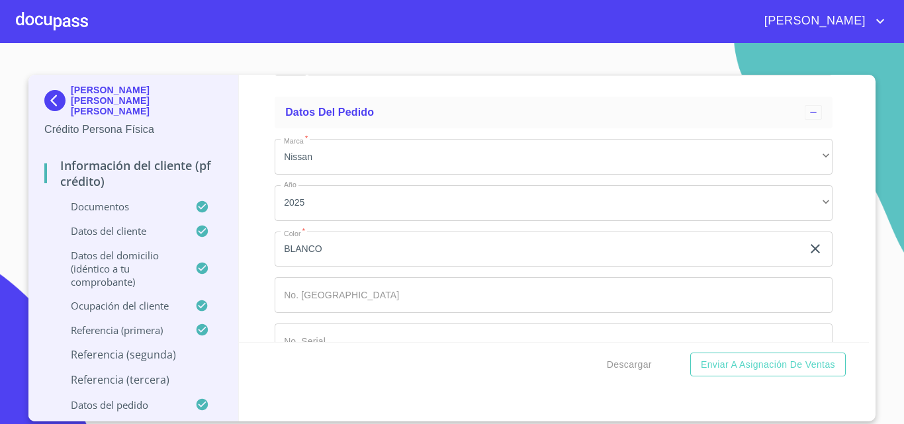
type input "DE LA TORRE"
type input "[PERSON_NAME]"
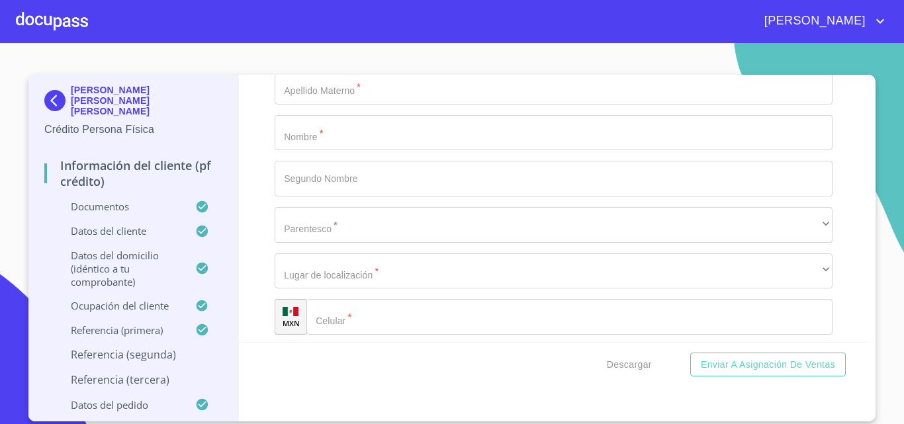
scroll to position [6123, 0]
type input "[PERSON_NAME]"
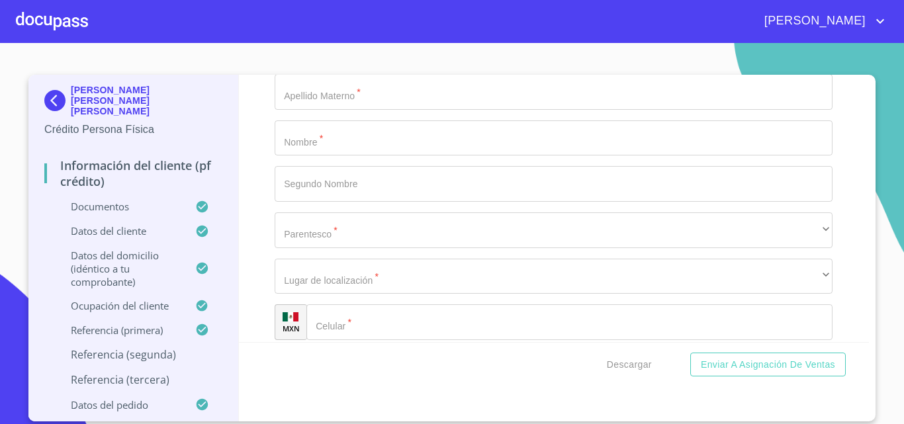
click at [269, 165] on div "Información del cliente (PF crédito) Documentos Documento de identificación.   …" at bounding box center [554, 208] width 631 height 267
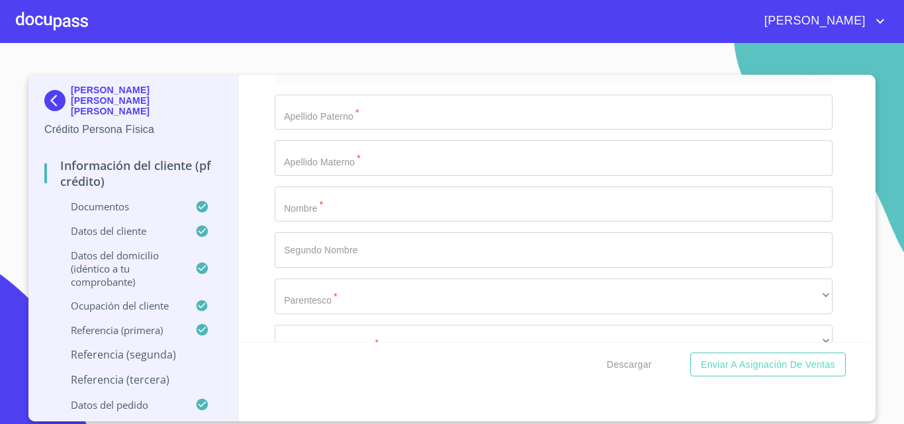
click at [261, 187] on div "Información del cliente (PF crédito) Documentos Documento de identificación.   …" at bounding box center [554, 208] width 631 height 267
type input "3"
type input "[PHONE_NUMBER]"
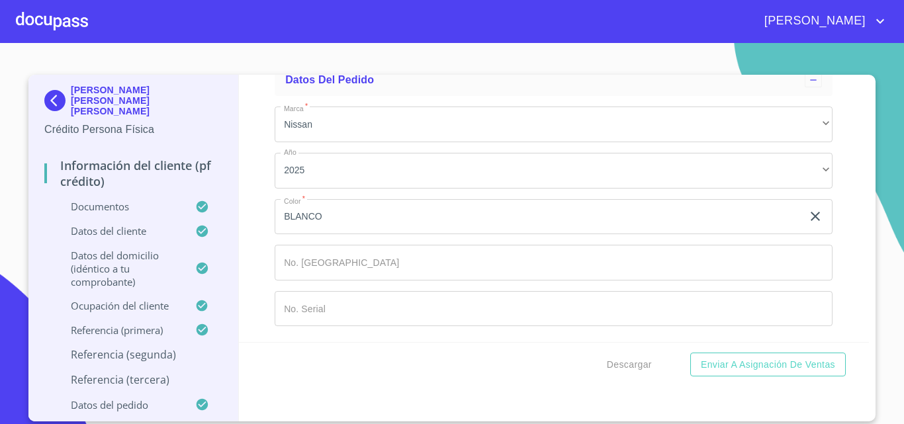
click at [250, 246] on div "Información del cliente (PF crédito) Documentos Documento de identificación.   …" at bounding box center [554, 208] width 631 height 267
type input "G"
type input "[PERSON_NAME]"
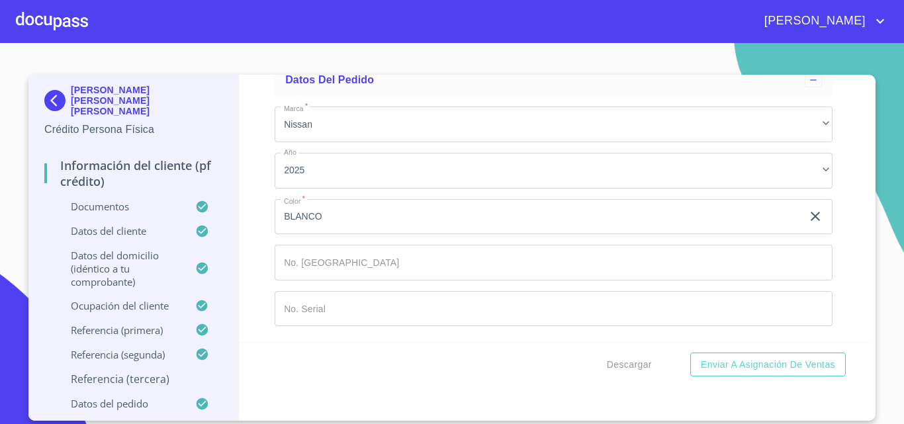
type input "[PERSON_NAME]"
type input "GIOVANNI"
type input "[PERSON_NAME]"
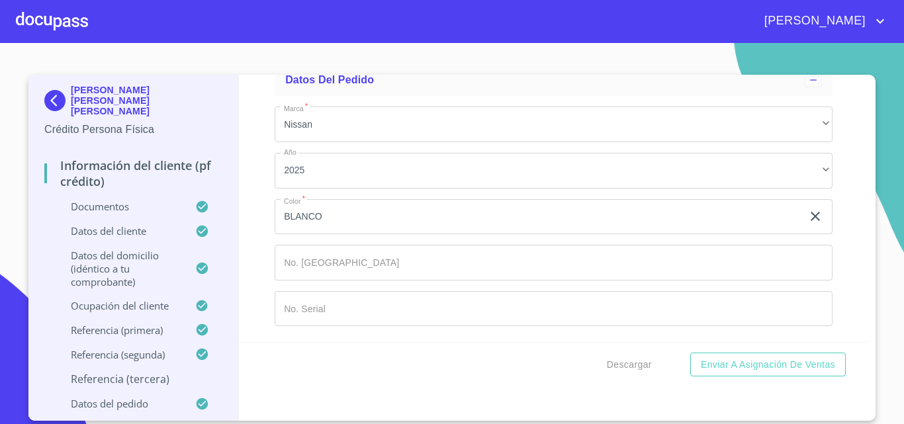
type input "[PHONE_NUMBER]"
click at [244, 236] on div "Información del cliente (PF crédito) Documentos Documento de identificación.   …" at bounding box center [554, 208] width 631 height 267
click at [626, 368] on span "Descargar" at bounding box center [629, 365] width 45 height 17
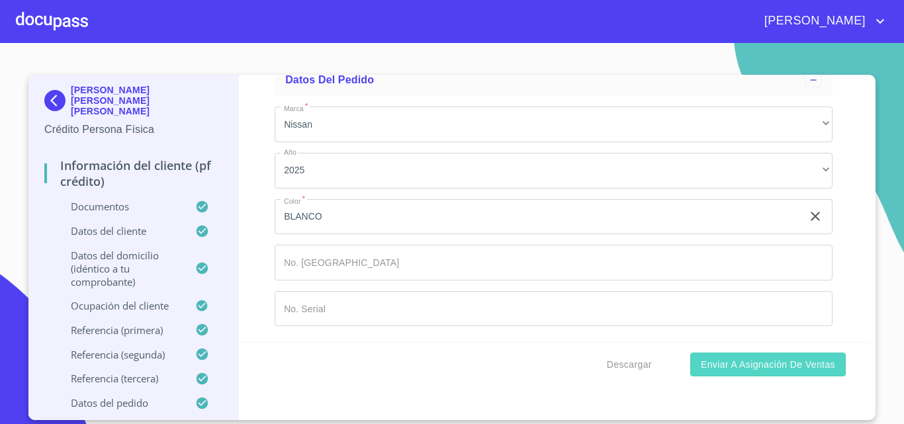
click at [778, 367] on span "Enviar a Asignación de Ventas" at bounding box center [768, 365] width 134 height 17
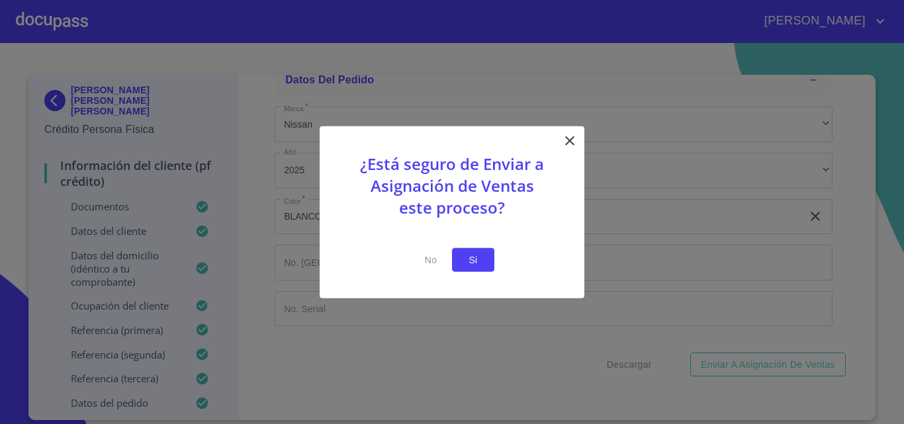
click at [468, 256] on span "Si" at bounding box center [473, 259] width 21 height 17
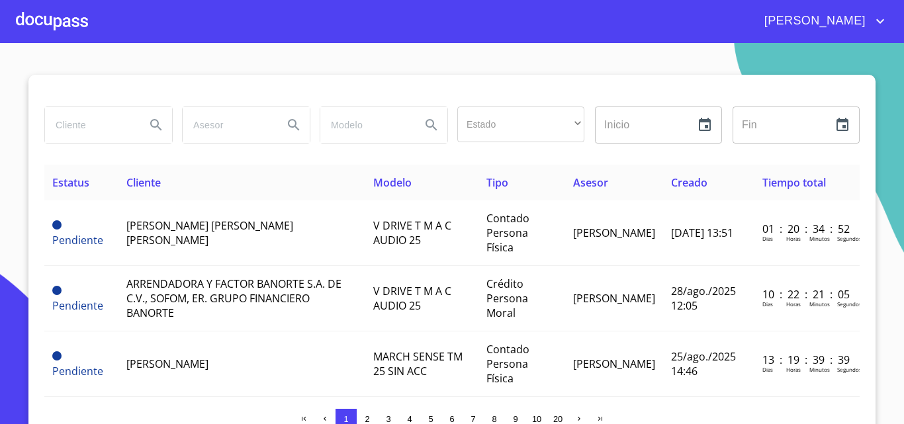
click at [53, 26] on div at bounding box center [52, 21] width 72 height 42
